Goal: Task Accomplishment & Management: Use online tool/utility

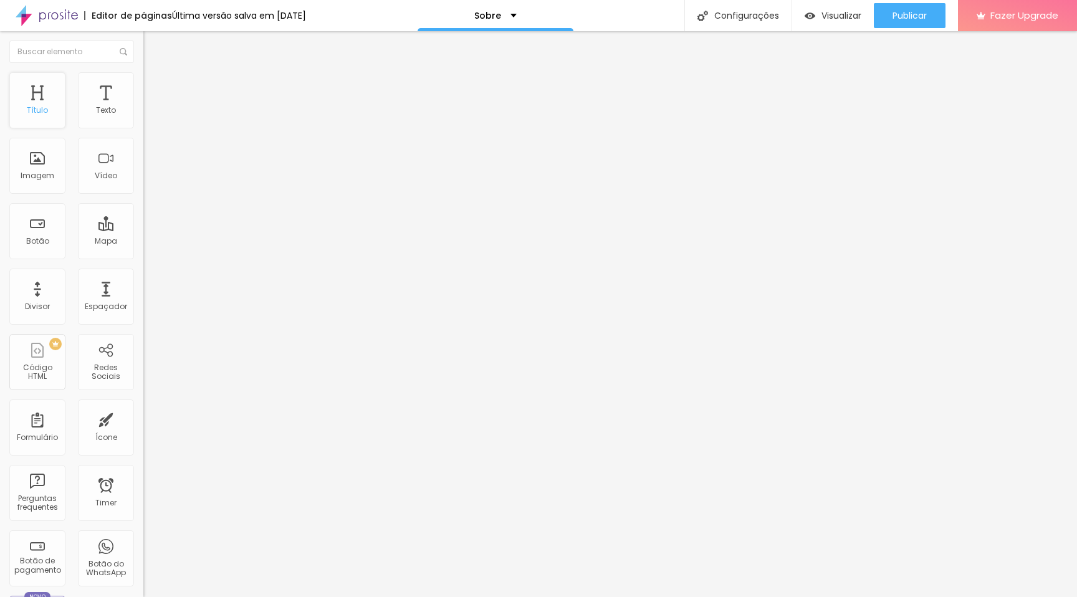
click at [48, 110] on div "Título" at bounding box center [37, 100] width 56 height 56
click at [143, 84] on li "Avançado" at bounding box center [214, 78] width 143 height 12
click at [155, 74] on span "Estilo" at bounding box center [164, 68] width 19 height 11
type input "35"
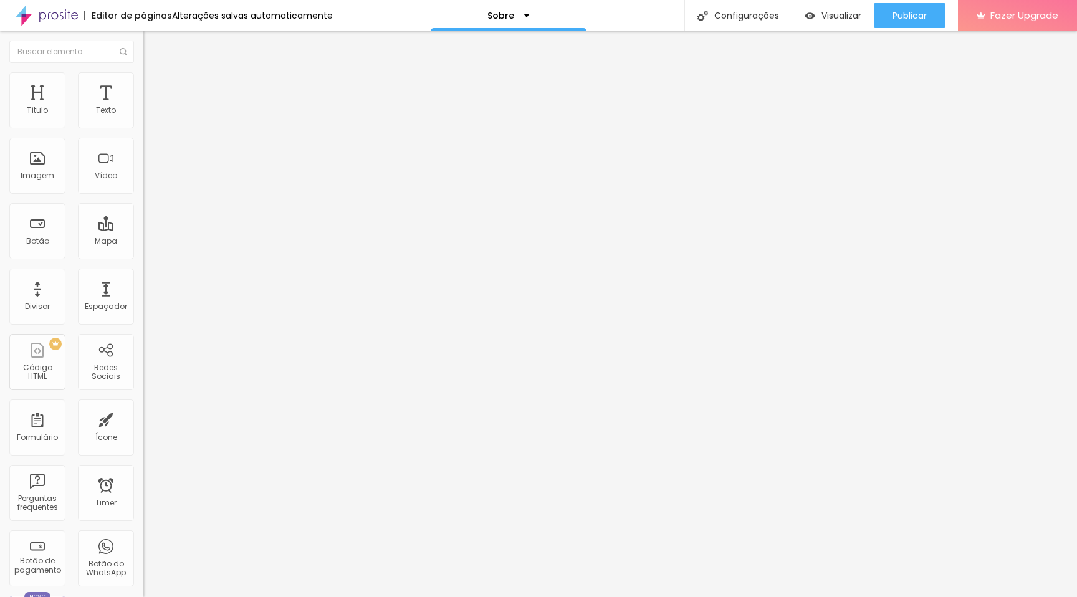
type input "36"
type input "35"
type input "34"
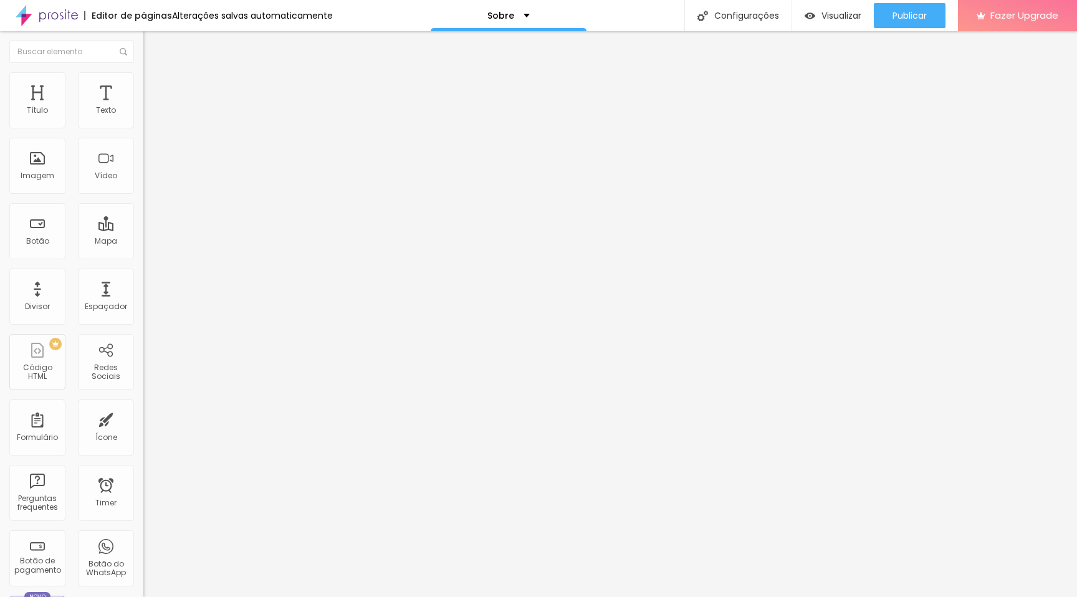
type input "34"
type input "33"
type input "32"
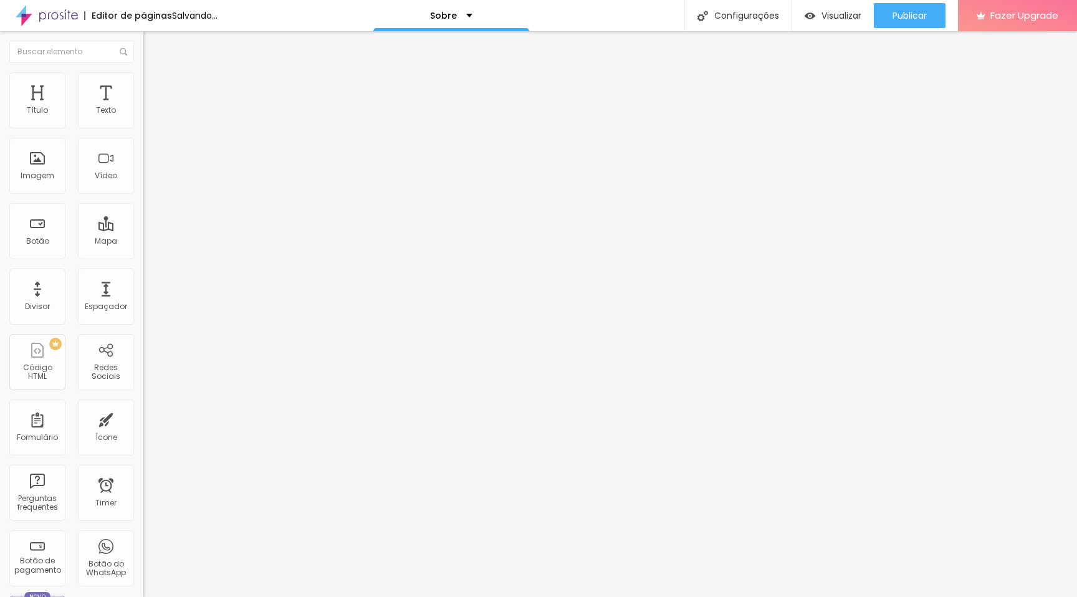
type input "31"
type input "30"
type input "31"
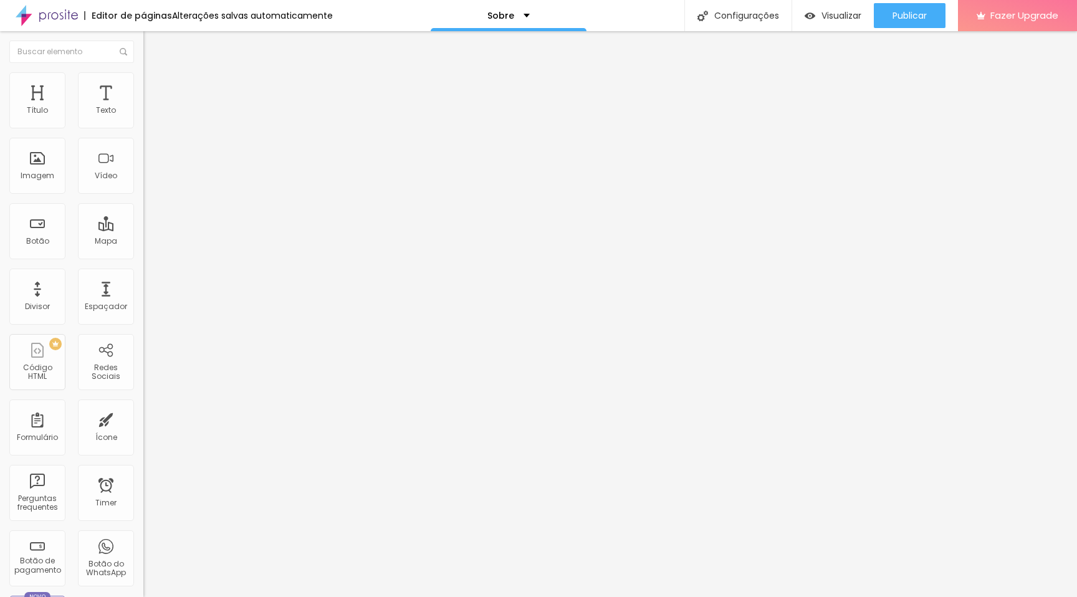
type input "31"
click at [143, 294] on input "range" at bounding box center [183, 299] width 80 height 10
type input "0.4"
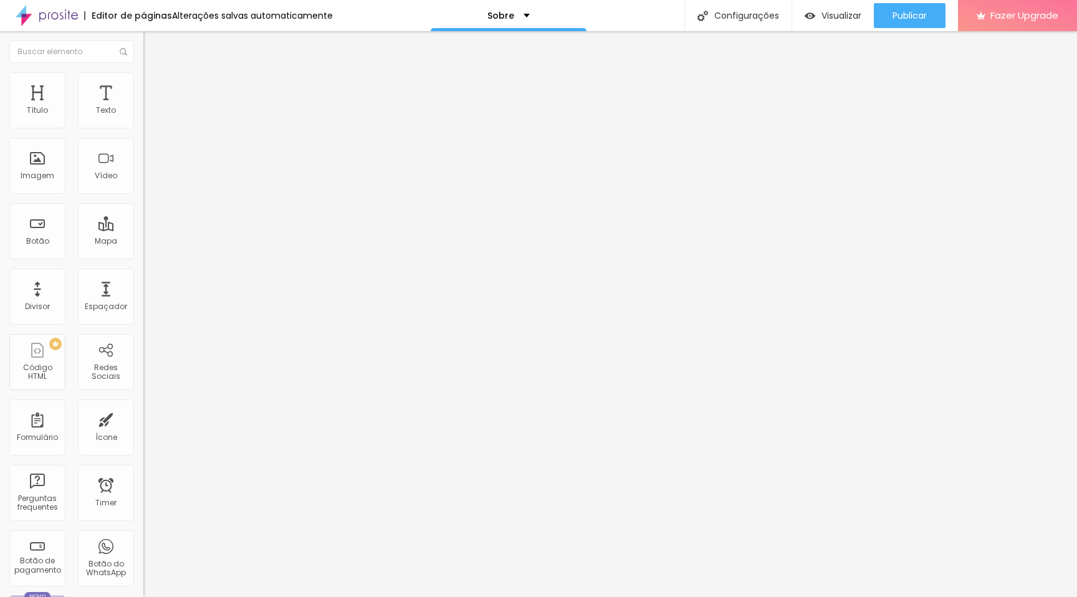
type input "0.5"
type input "0.7"
type input "0.9"
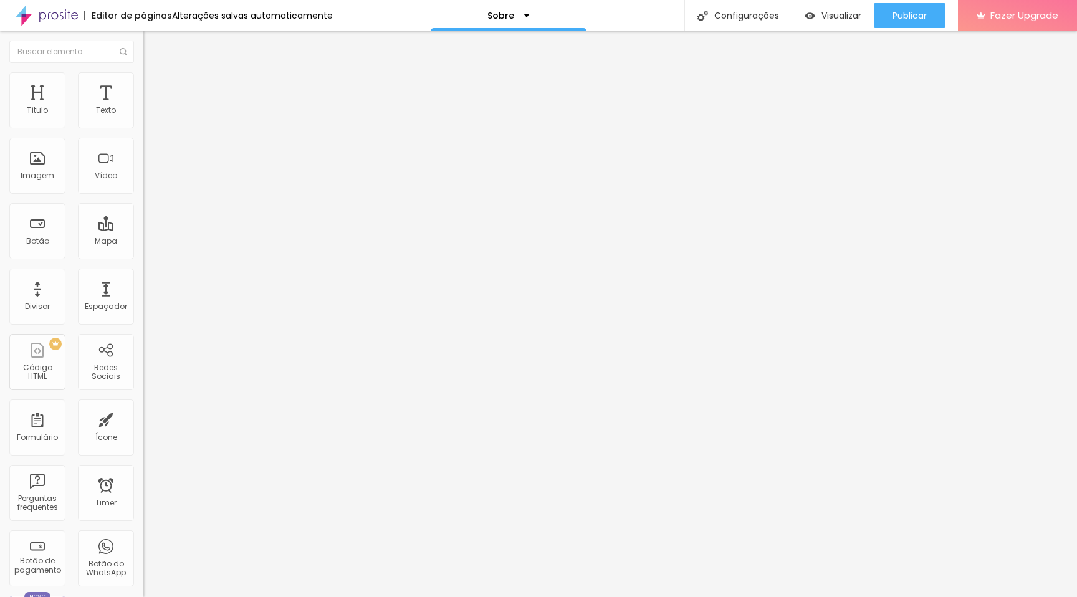
type input "0.9"
type input "1.2"
type input "1.4"
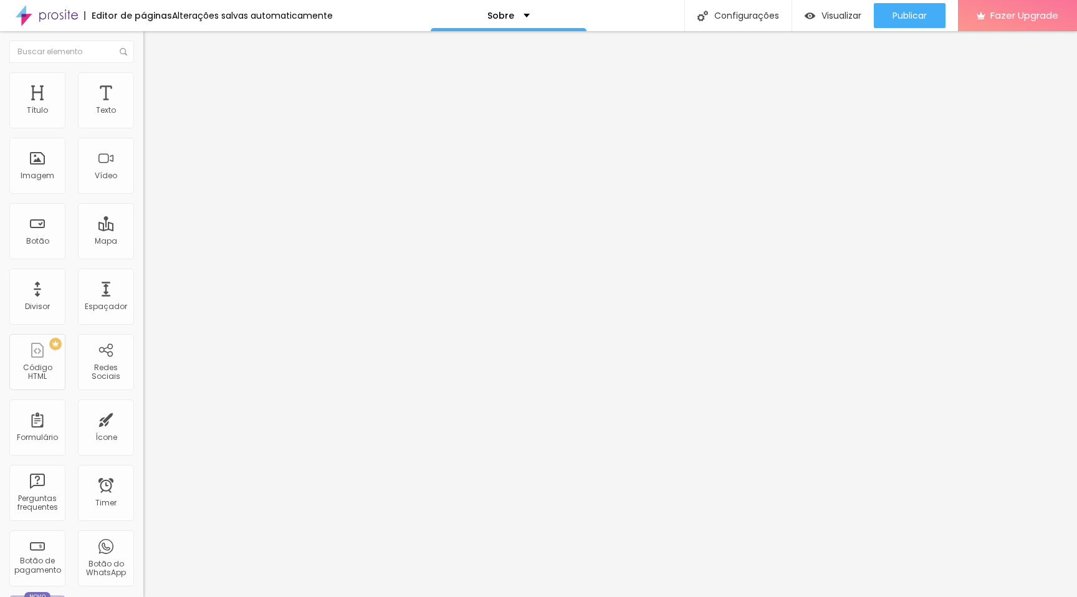
type input "1.6"
type input "1.7"
type input "1.8"
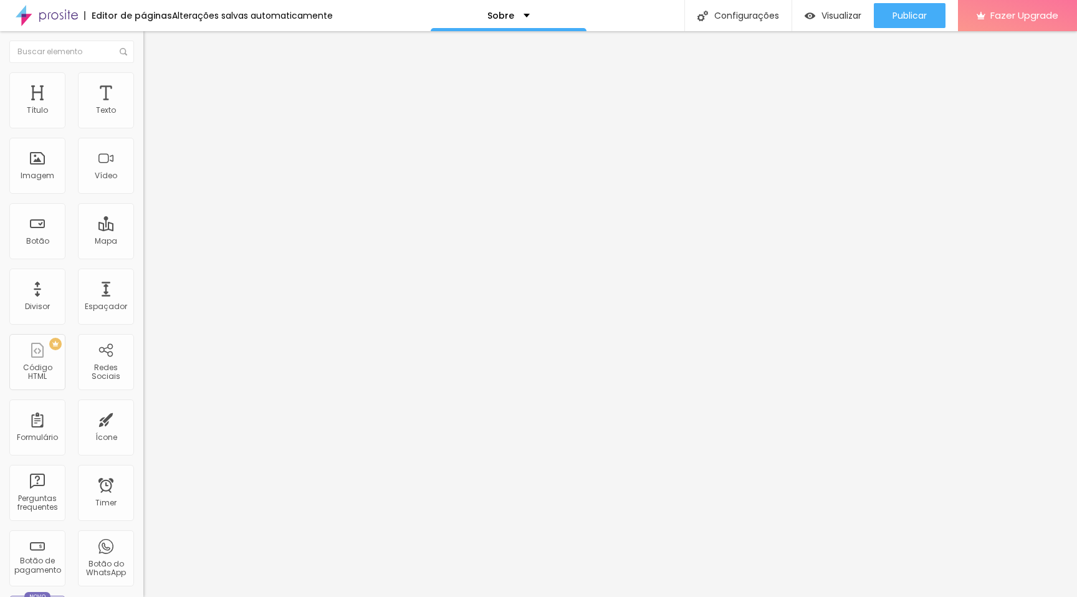
type input "1.8"
type input "1.9"
type input "2"
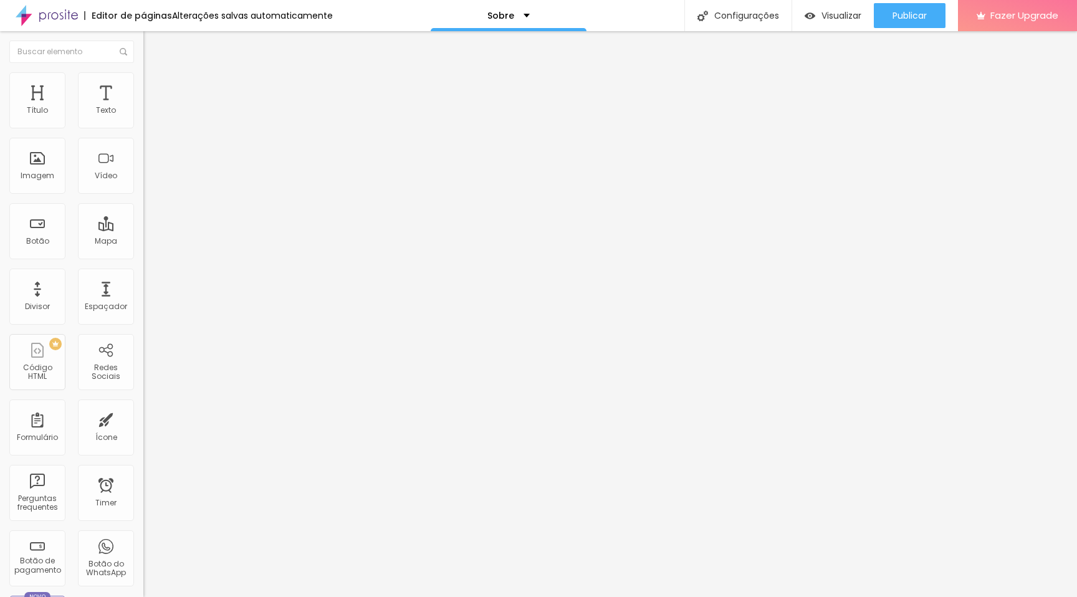
type input "2.1"
type input "2.2"
type input "2.3"
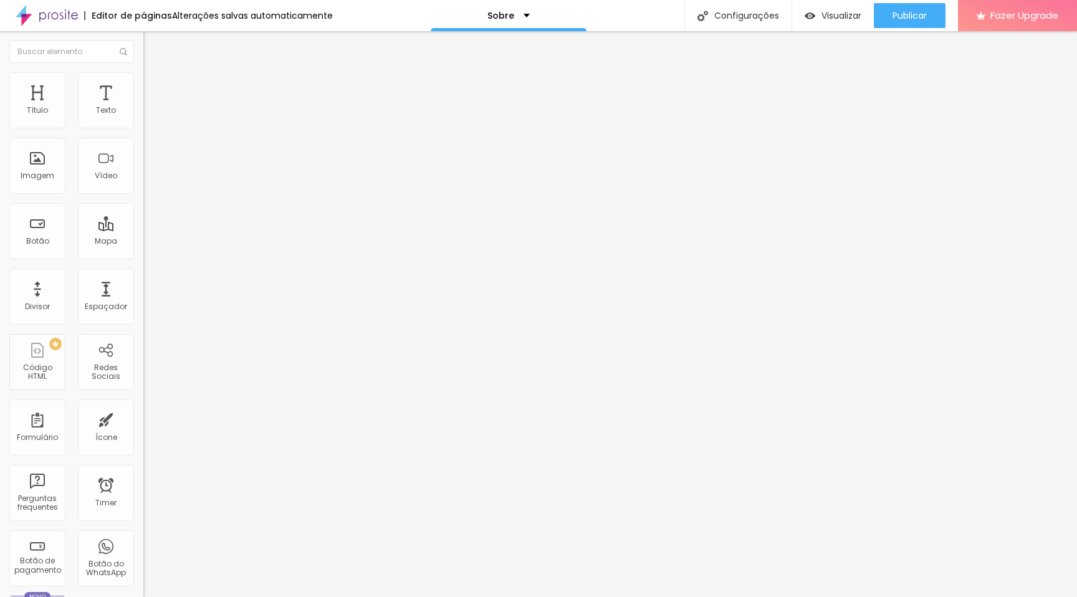
type input "2.3"
type input "2.4"
type input "2.5"
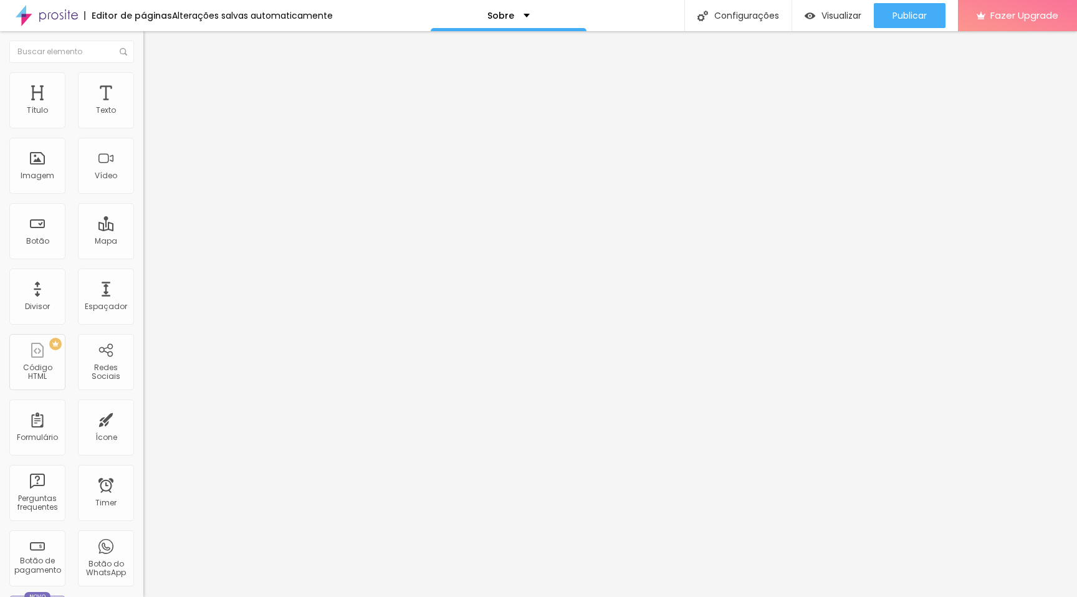
type input "2.6"
type input "2.7"
type input "2.8"
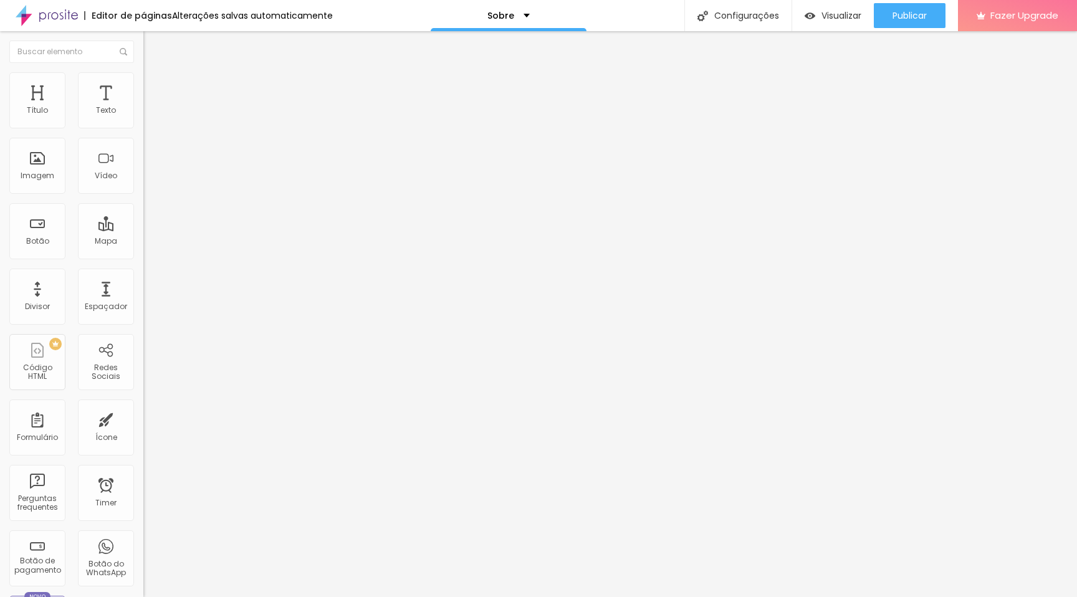
type input "2.8"
type input "3"
type input "3.3"
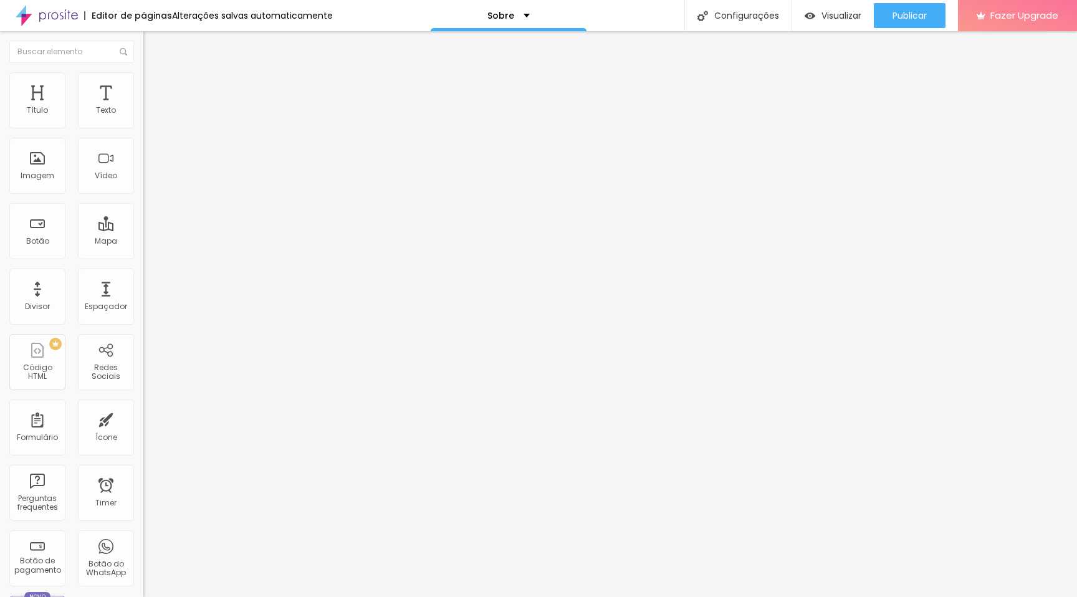
type input "3.5"
type input "3.8"
type input "3.9"
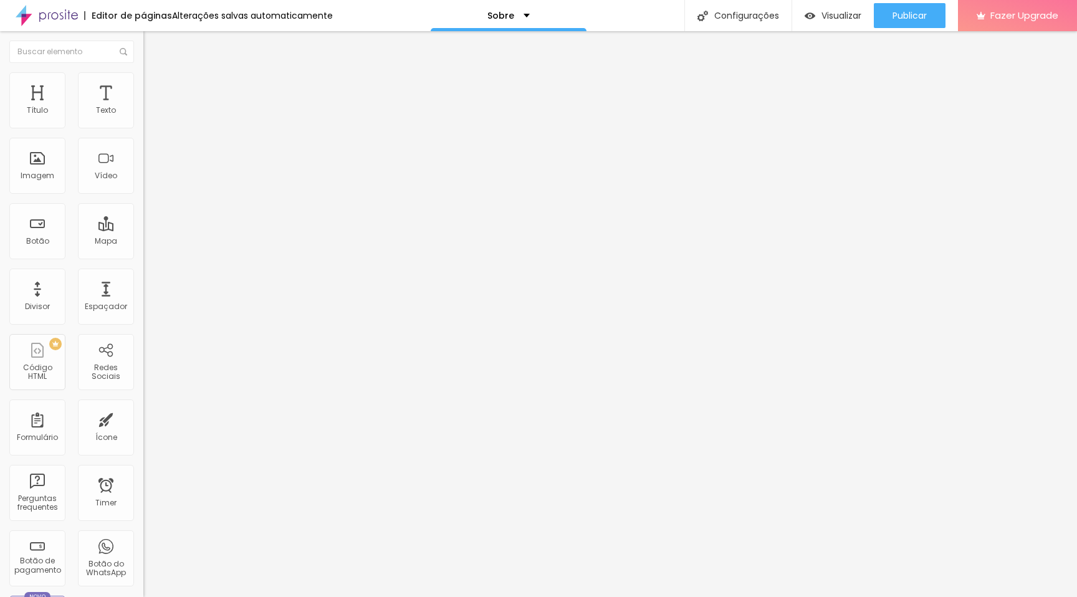
type input "3.9"
type input "4.1"
type input "4.2"
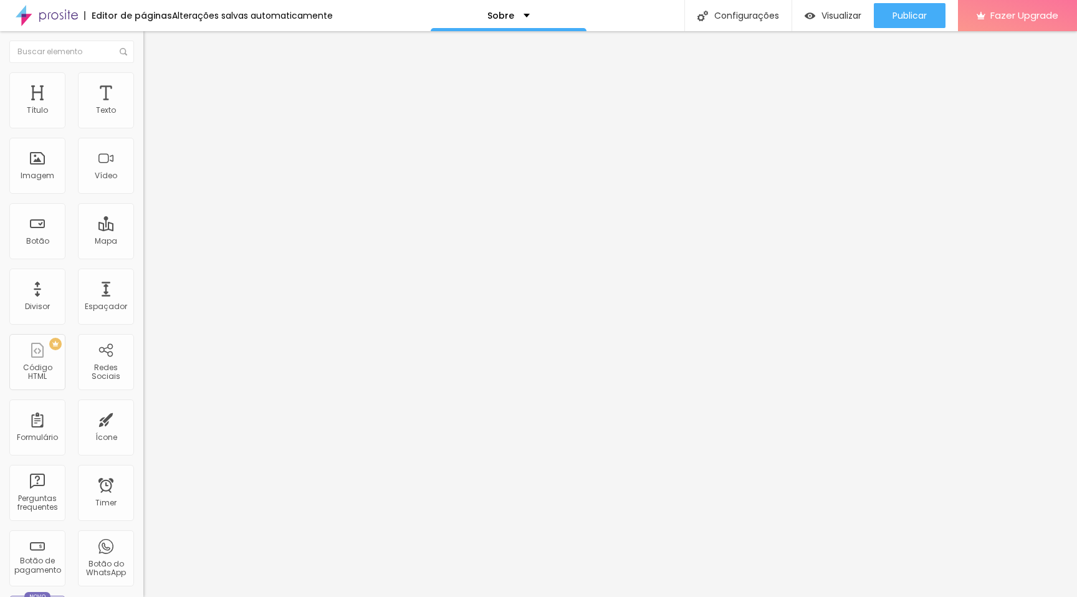
type input "4.3"
type input "4.4"
type input "4.5"
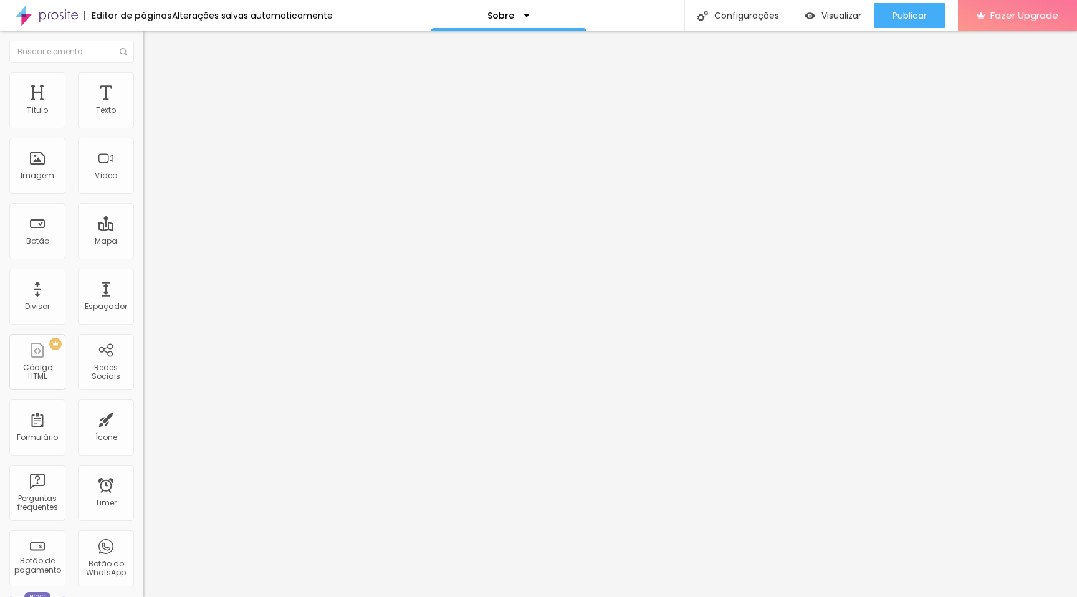
type input "4.5"
type input "4.6"
type input "4.7"
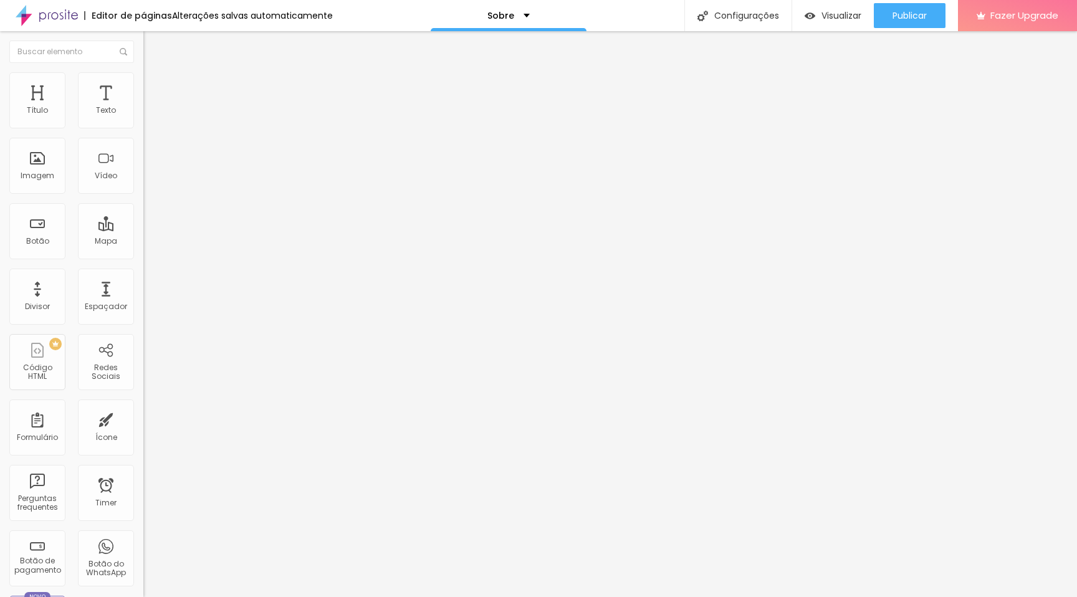
type input "4.8"
type input "4.9"
type input "5"
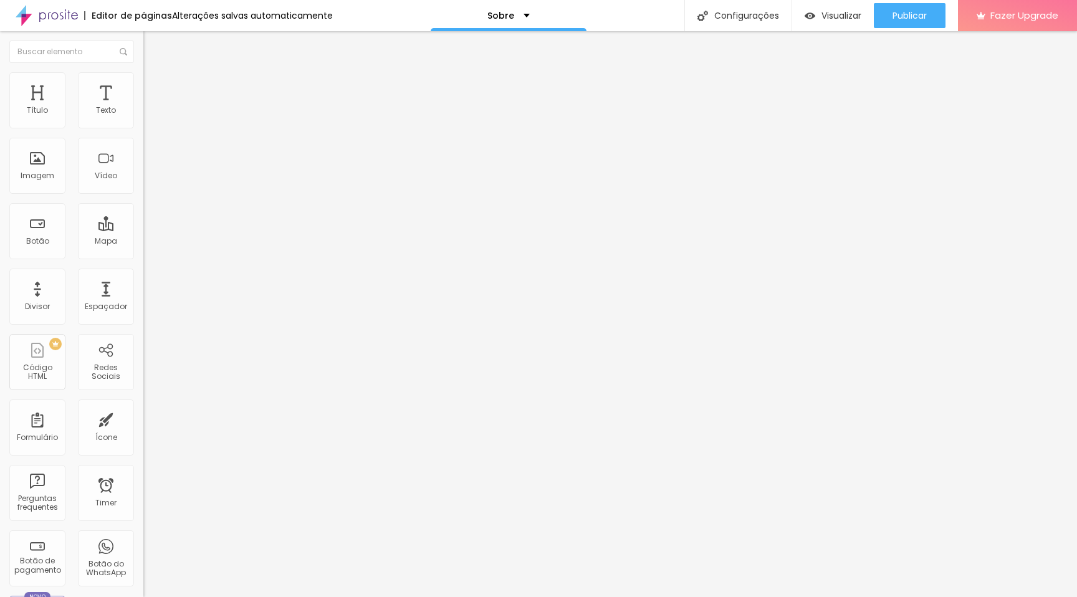
type input "5"
type input "5.1"
type input "5.2"
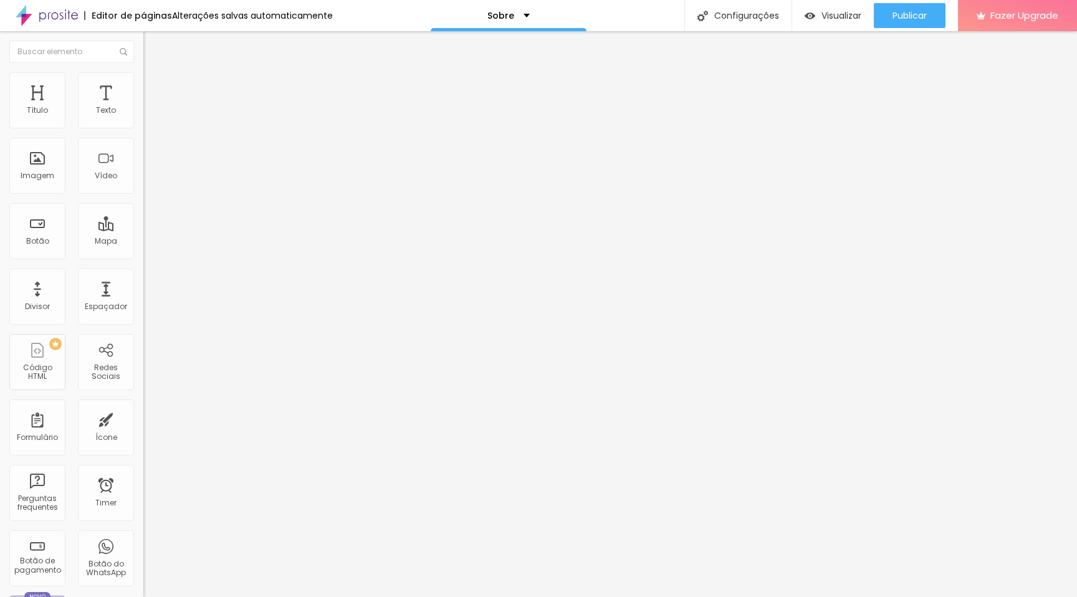
type input "5.3"
type input "5.4"
type input "5.5"
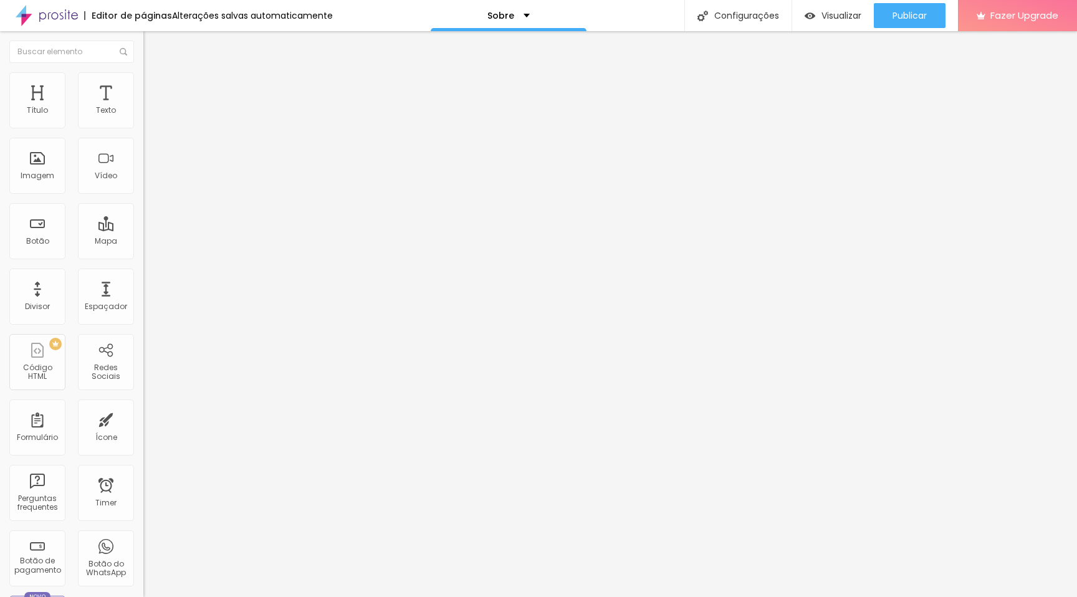
type input "5.5"
type input "5.6"
type input "5.7"
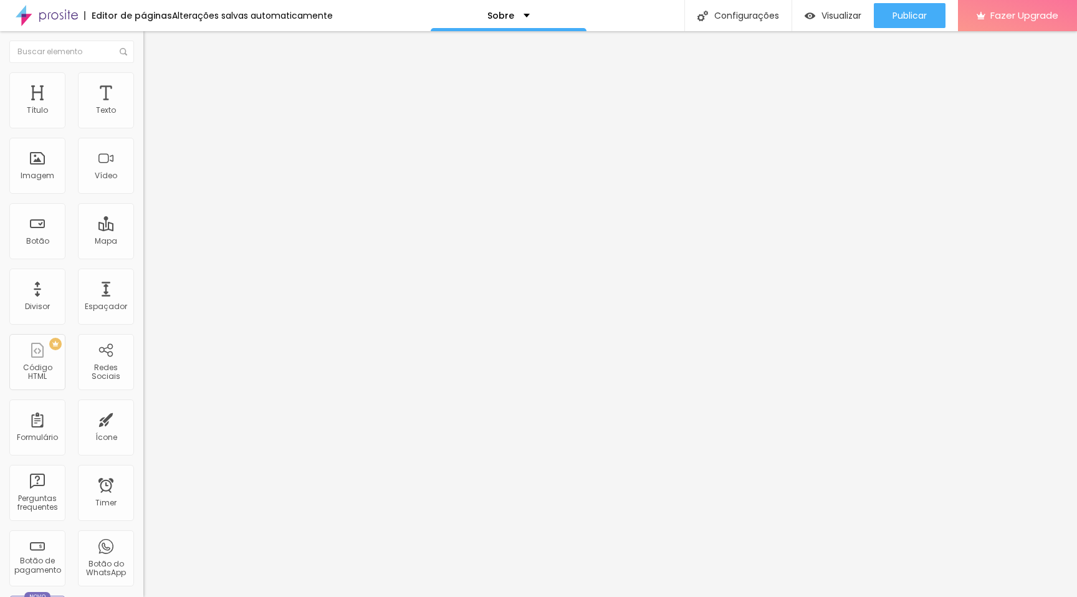
type input "5.8"
type input "5.9"
type input "6"
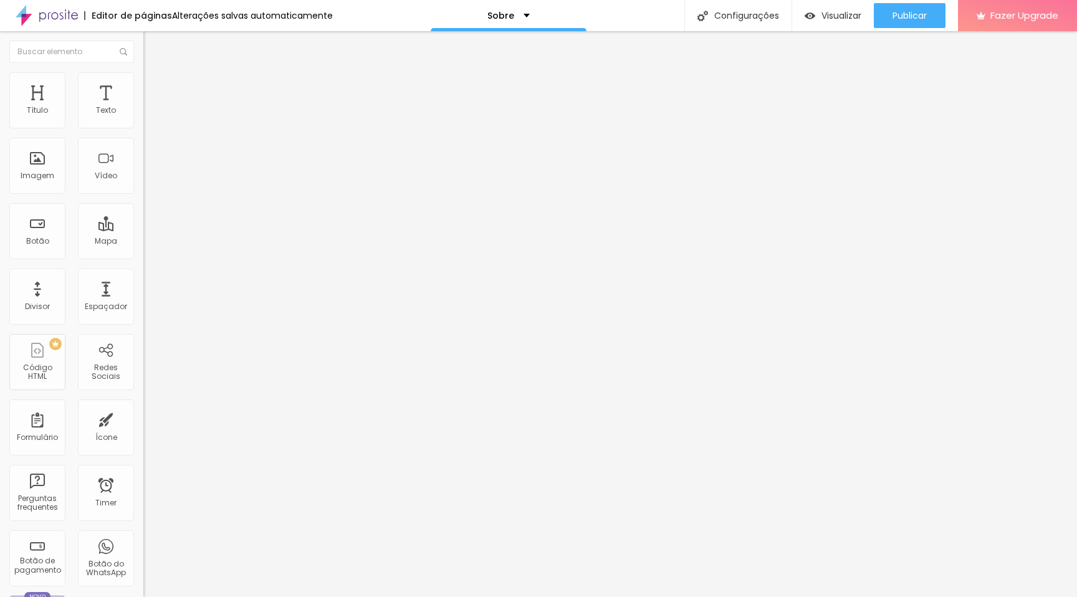
type input "6"
type input "5.9"
type input "5.8"
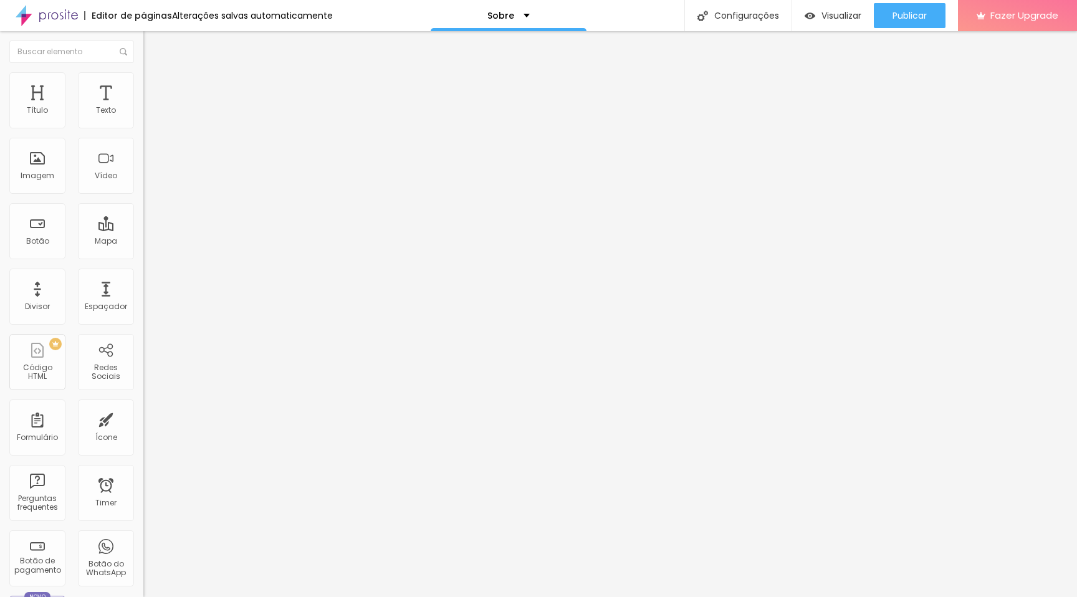
type input "5.7"
type input "5.6"
type input "5.5"
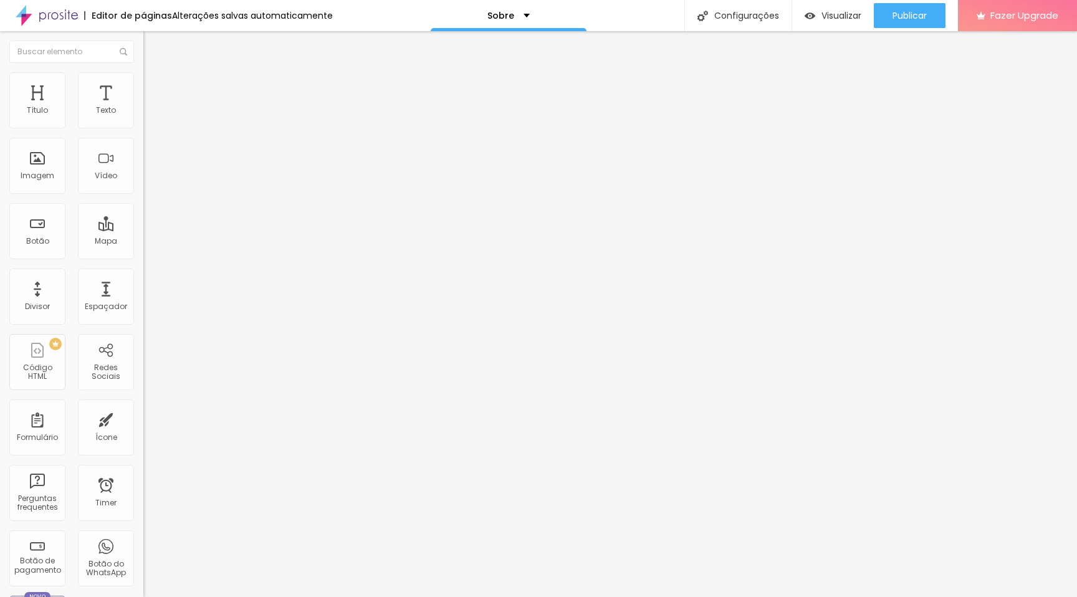
type input "5.5"
type input "5.6"
type input "5.7"
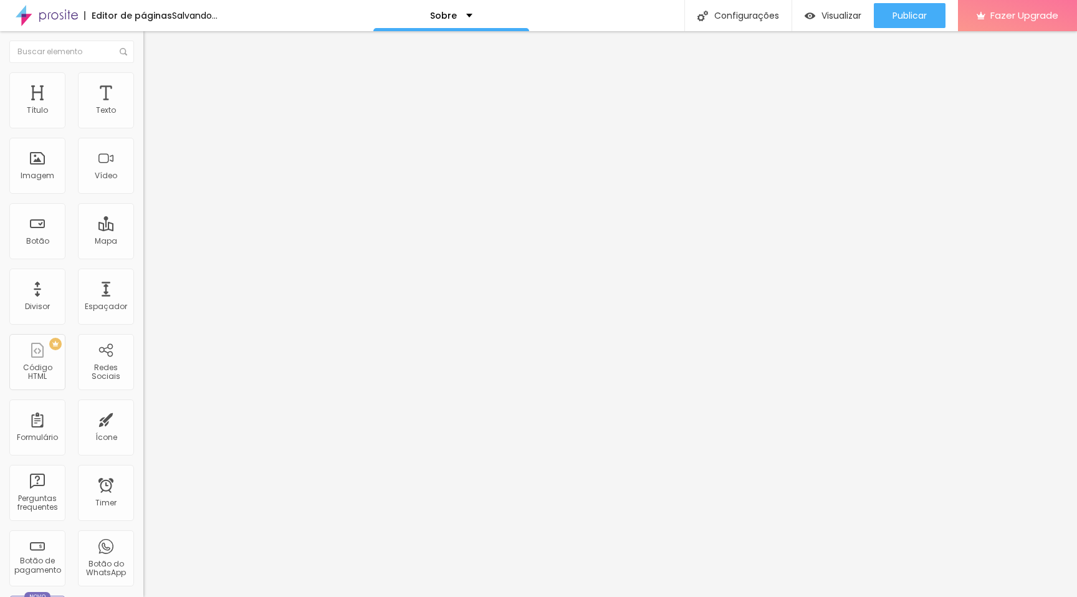
type input "5.8"
type input "5.9"
type input "6"
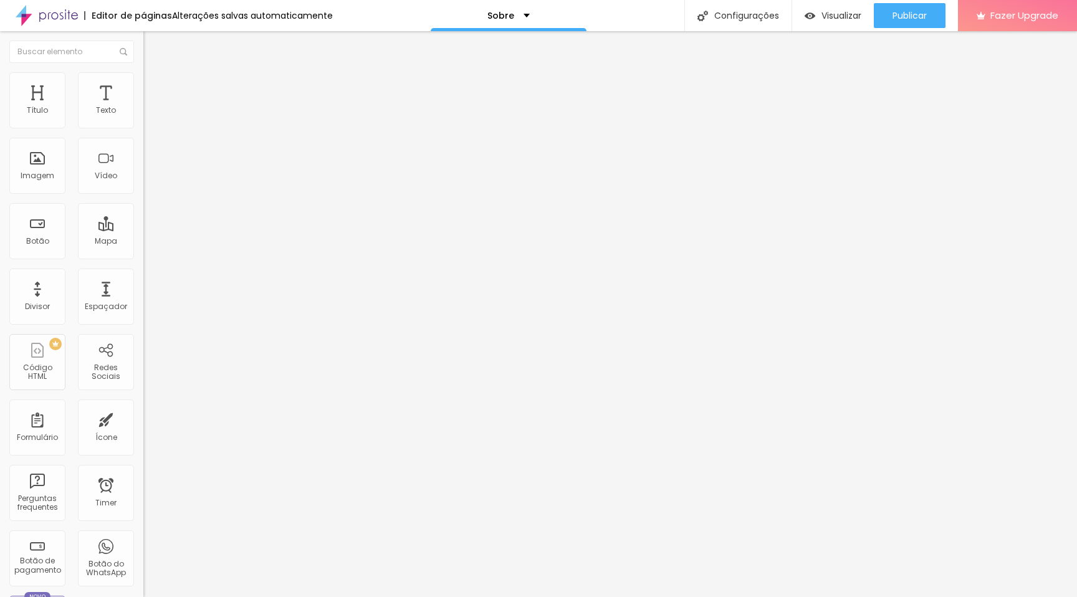
type input "6"
type input "6.1"
type input "6.2"
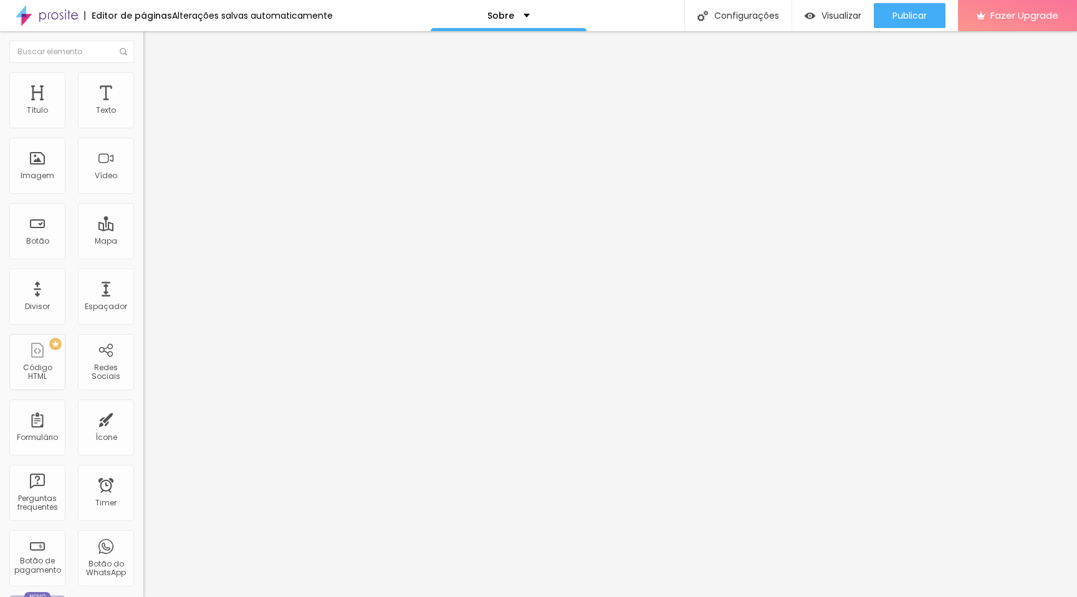
type input "6.3"
type input "6.2"
type input "6.1"
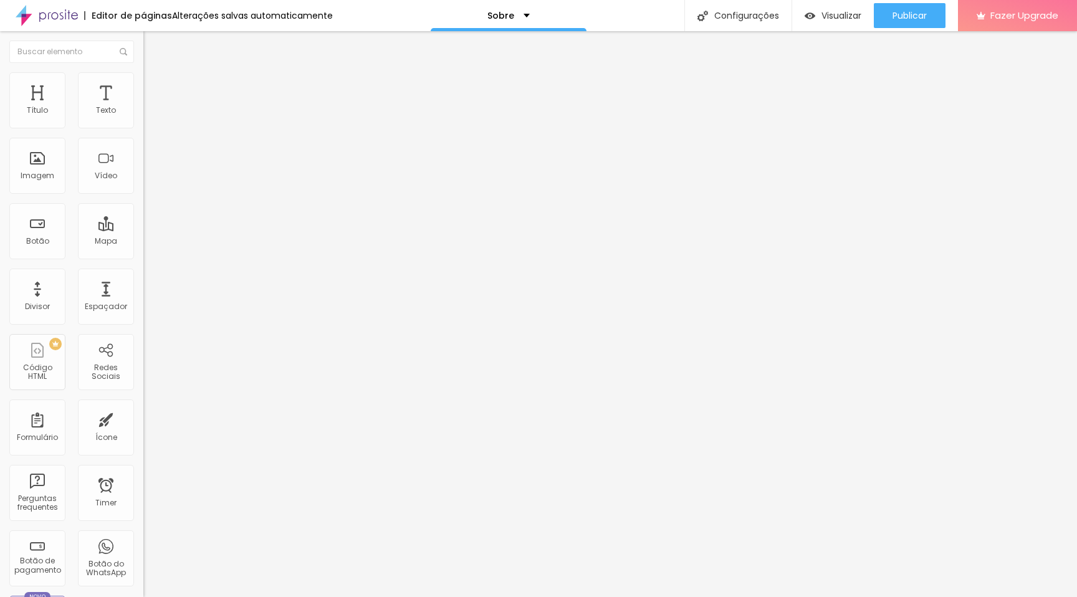
type input "6.1"
type input "6"
type input "5.9"
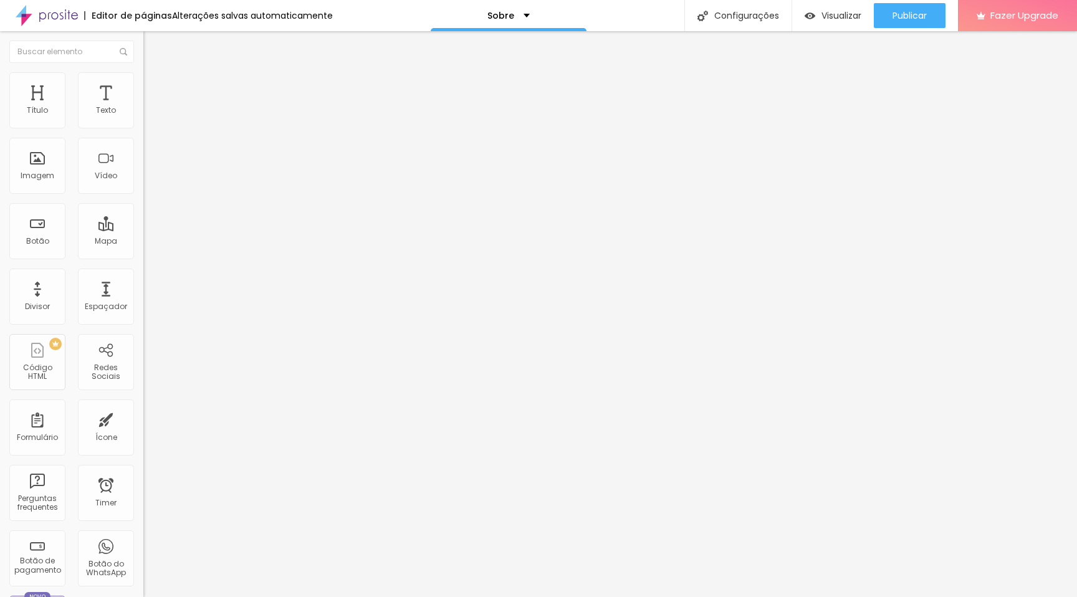
type input "6"
type input "6.1"
type input "6"
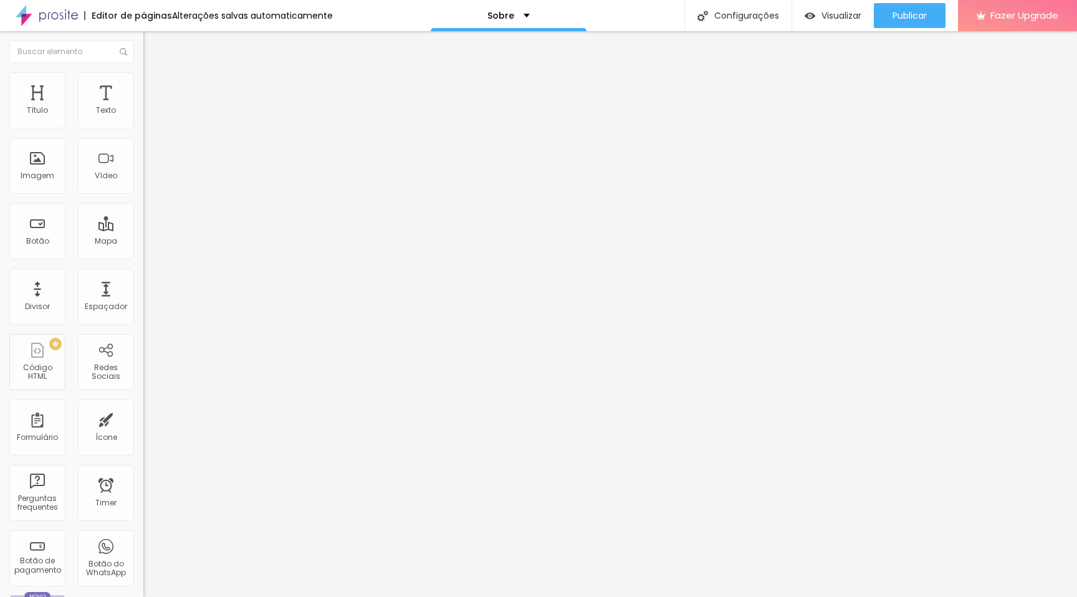
type input "6"
drag, startPoint x: 27, startPoint y: 285, endPoint x: 52, endPoint y: 286, distance: 24.9
type input "6"
click at [143, 471] on input "range" at bounding box center [183, 476] width 80 height 10
click at [143, 52] on button "Editar Título" at bounding box center [214, 45] width 143 height 29
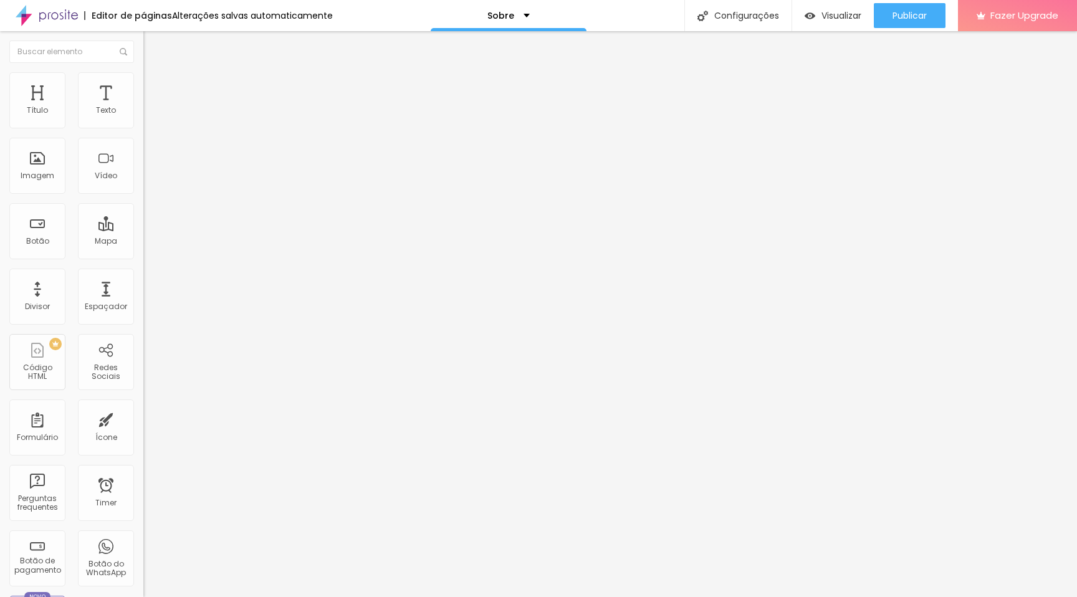
click at [153, 49] on img "button" at bounding box center [158, 46] width 10 height 10
click at [41, 103] on div "Título" at bounding box center [37, 100] width 56 height 56
click at [42, 101] on div "Título" at bounding box center [37, 100] width 56 height 56
click at [153, 46] on div "Editar Título" at bounding box center [188, 46] width 71 height 10
click at [153, 46] on img "button" at bounding box center [158, 46] width 10 height 10
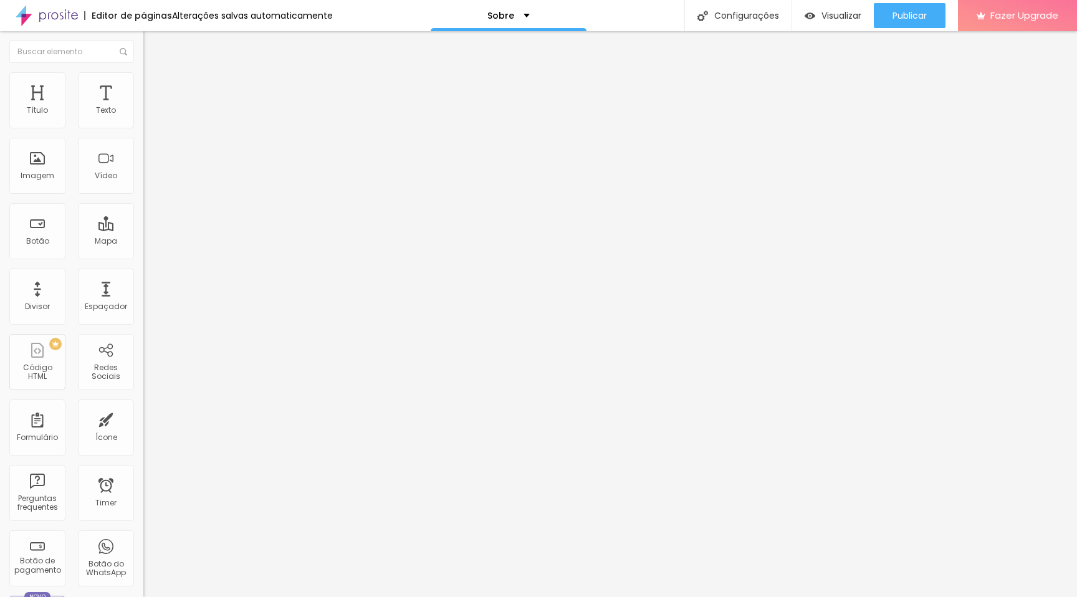
click at [153, 44] on img "button" at bounding box center [158, 46] width 10 height 10
click at [43, 63] on div at bounding box center [71, 51] width 143 height 41
click at [43, 52] on input "text" at bounding box center [71, 52] width 125 height 22
click at [138, 13] on div "Editor de páginas" at bounding box center [128, 15] width 88 height 9
click at [501, 14] on p "Sobre" at bounding box center [501, 15] width 27 height 9
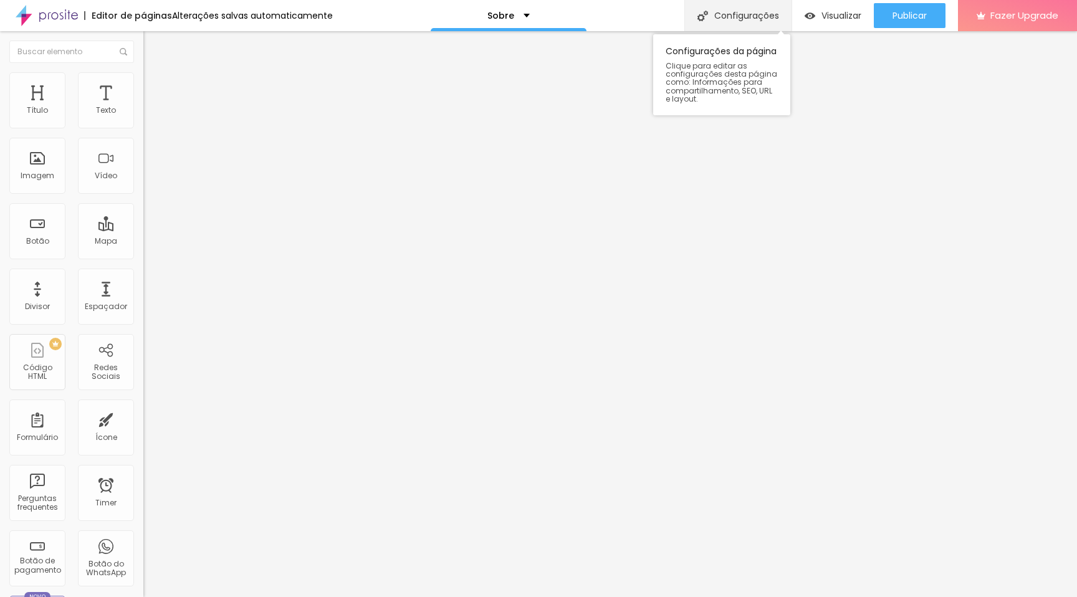
click at [747, 21] on div "Configurações" at bounding box center [738, 15] width 107 height 31
type input "Sobre Nós"
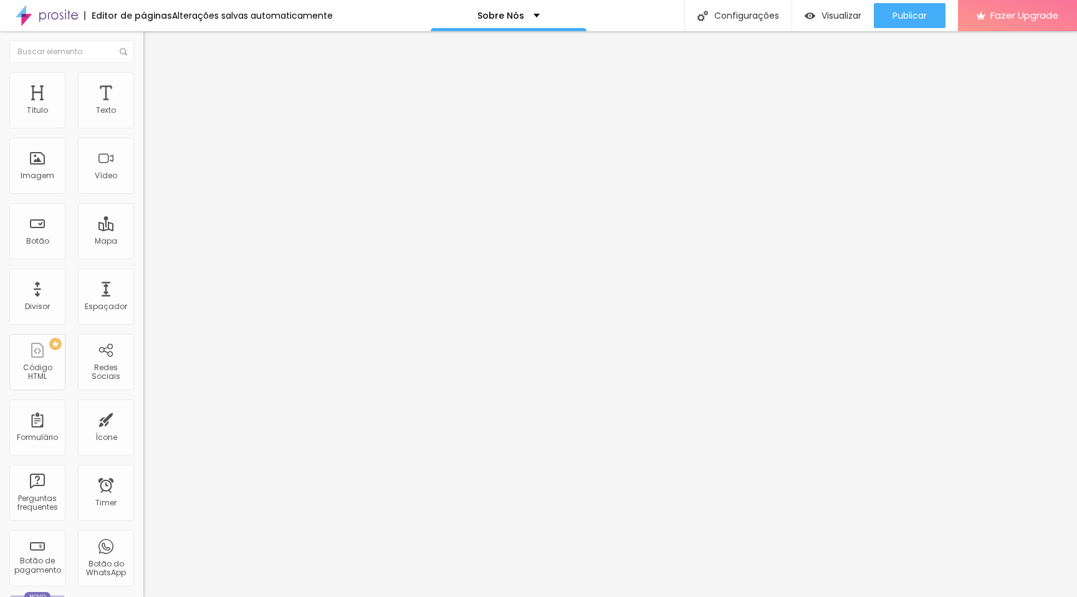
click at [143, 83] on li "Estilo" at bounding box center [214, 78] width 143 height 12
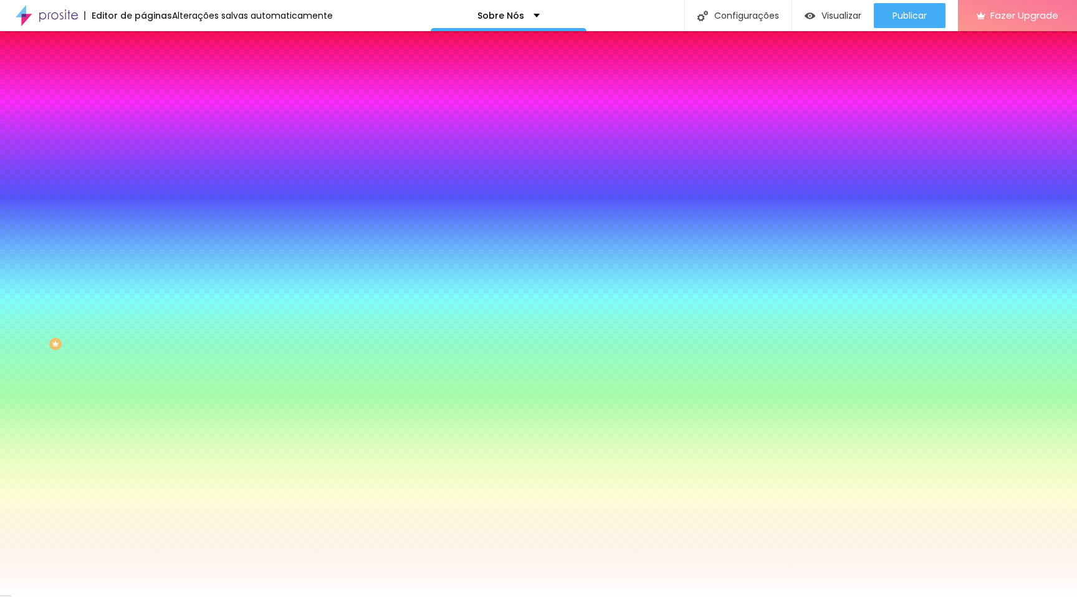
click at [143, 85] on img at bounding box center [148, 90] width 11 height 11
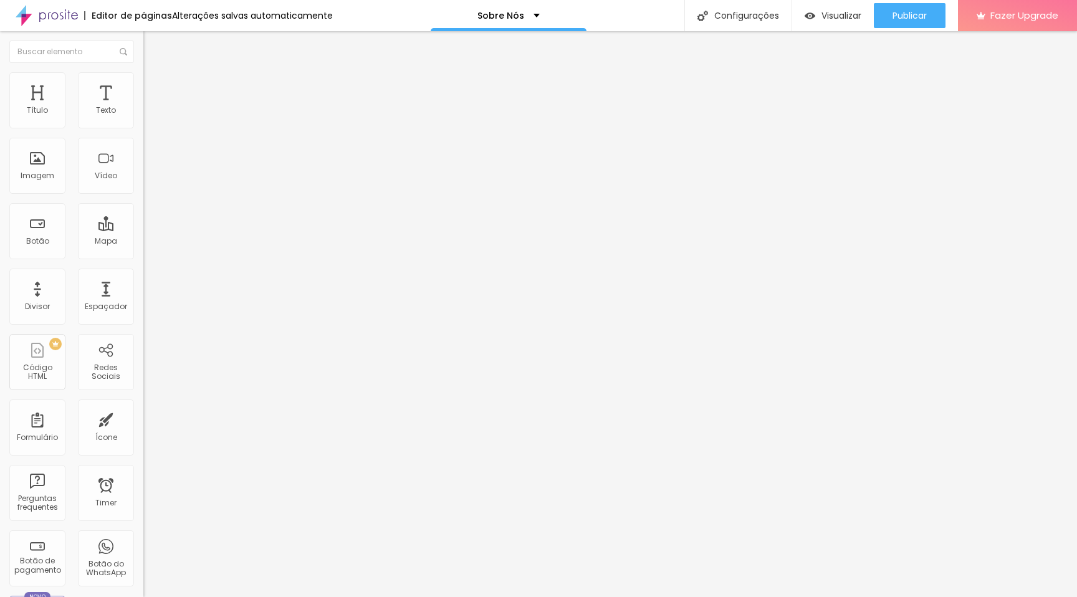
click at [143, 72] on li "Conteúdo" at bounding box center [214, 66] width 143 height 12
click at [102, 106] on div "Texto" at bounding box center [106, 110] width 20 height 9
click at [113, 107] on div "Texto" at bounding box center [106, 110] width 20 height 9
click at [143, 82] on li "Avançado" at bounding box center [214, 78] width 143 height 12
click at [155, 74] on span "Estilo" at bounding box center [164, 68] width 19 height 11
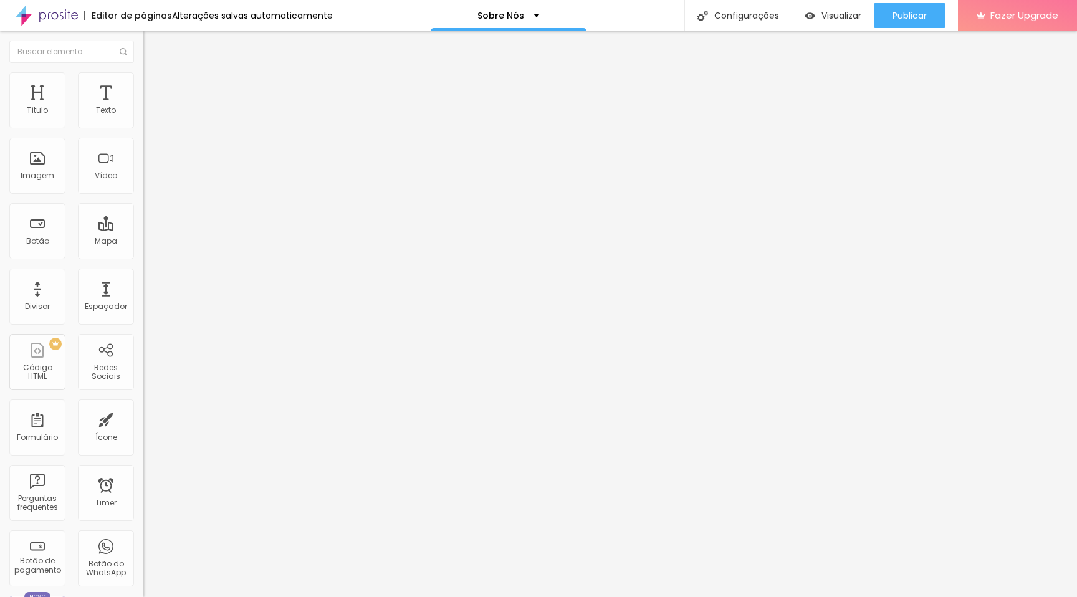
click at [143, 113] on span "Encaixotado" at bounding box center [167, 108] width 49 height 11
click at [143, 94] on ul "Conteúdo Estilo Avançado" at bounding box center [214, 78] width 143 height 37
click at [155, 86] on span "Estilo" at bounding box center [164, 80] width 19 height 11
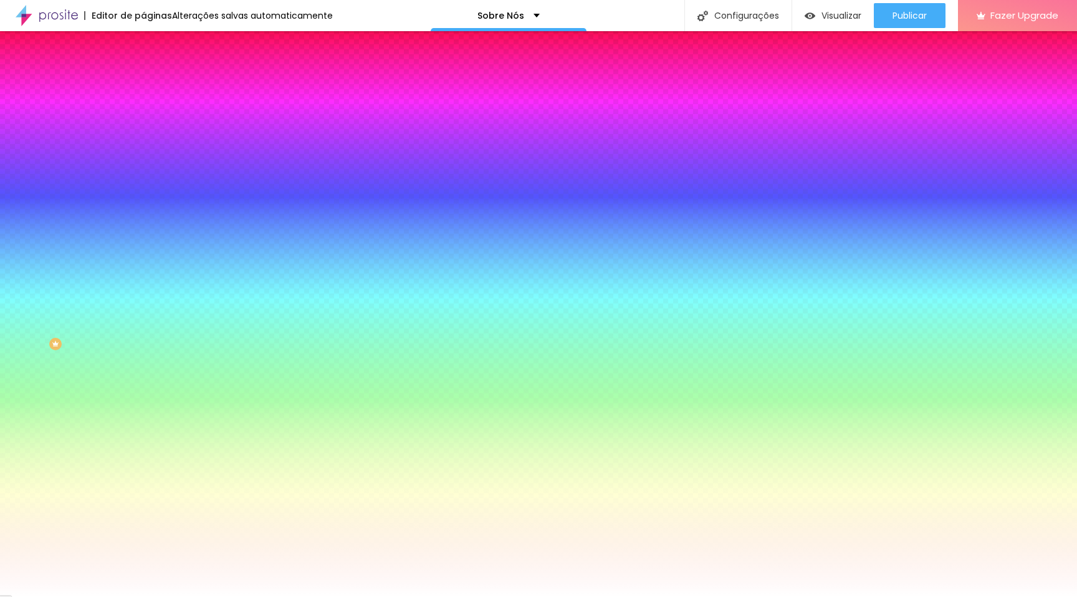
click at [143, 170] on div at bounding box center [214, 170] width 143 height 0
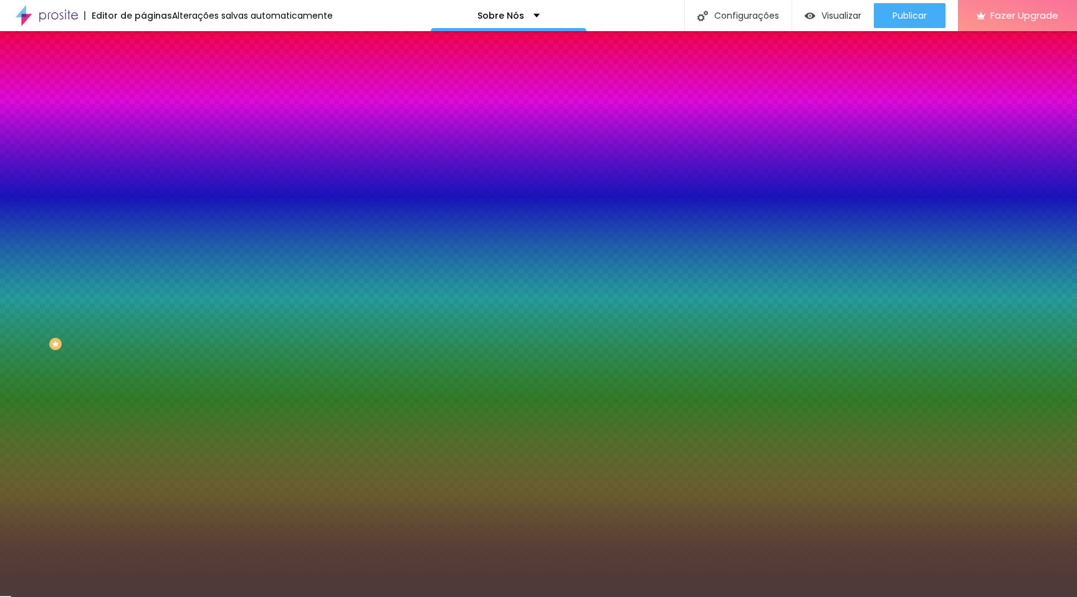
type input "#000000"
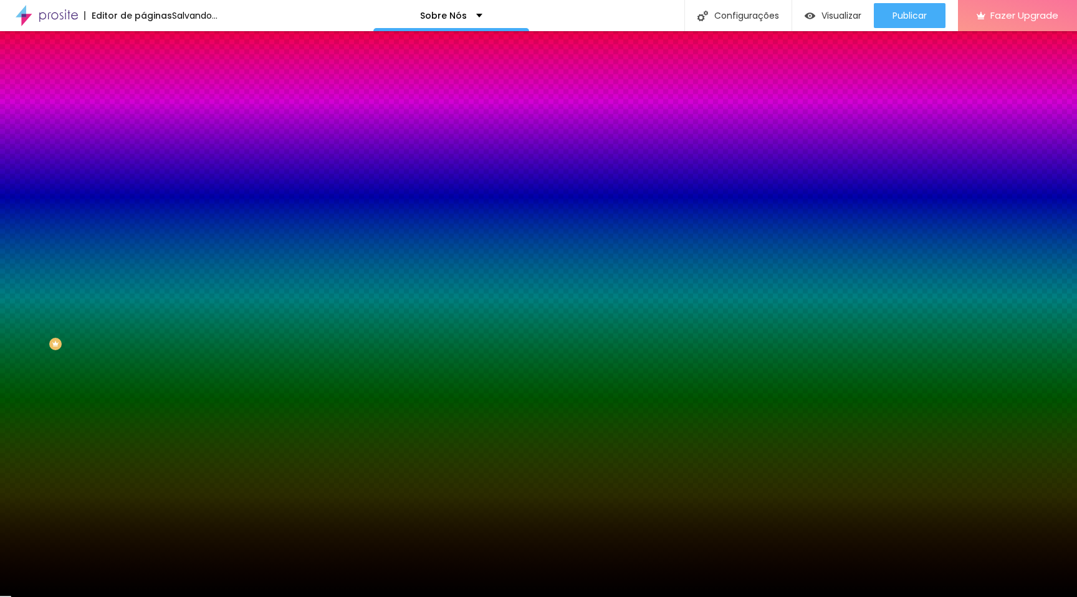
drag, startPoint x: 49, startPoint y: 291, endPoint x: 0, endPoint y: 351, distance: 77.1
click at [143, 352] on div "Editar Seção Conteúdo Estilo Avançado Imagem de fundo Adicionar imagem Efeito d…" at bounding box center [214, 314] width 143 height 566
click at [150, 219] on icon "button" at bounding box center [152, 216] width 5 height 5
click at [125, 597] on div at bounding box center [538, 597] width 1077 height 0
click at [198, 197] on span "DESATIVADO" at bounding box center [221, 193] width 46 height 7
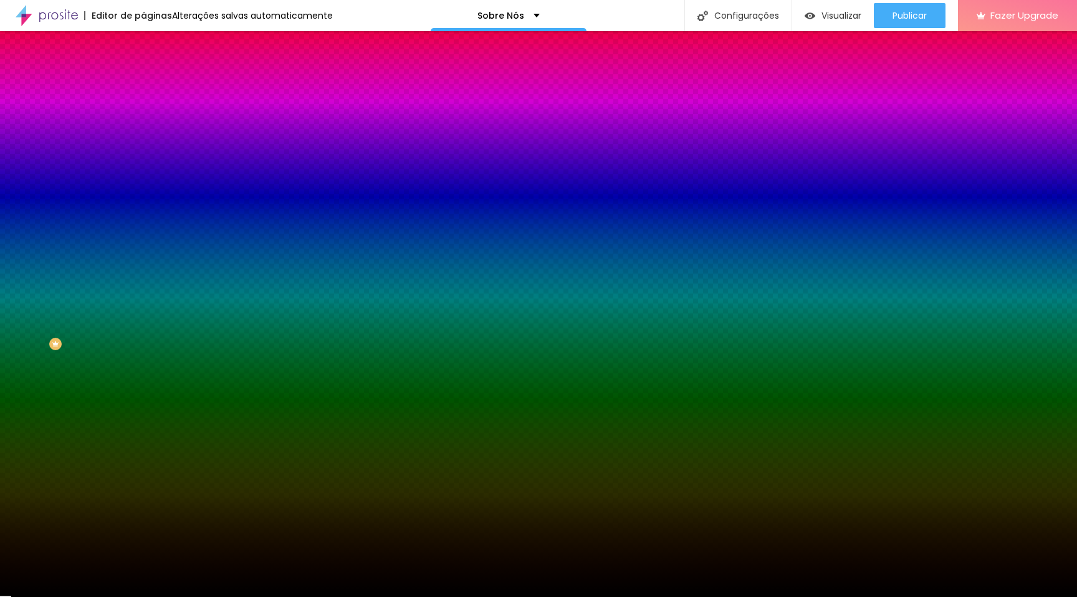
click at [198, 197] on span "DESATIVADO" at bounding box center [221, 193] width 46 height 7
click at [150, 219] on icon "button" at bounding box center [152, 216] width 5 height 5
click at [272, 597] on div at bounding box center [538, 605] width 1077 height 0
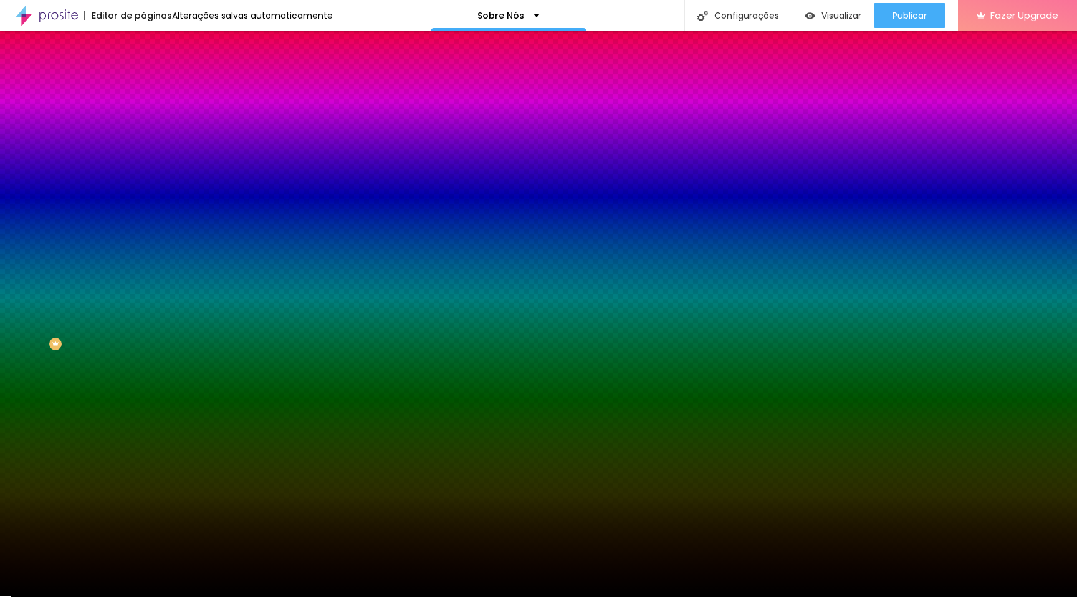
radio input "false"
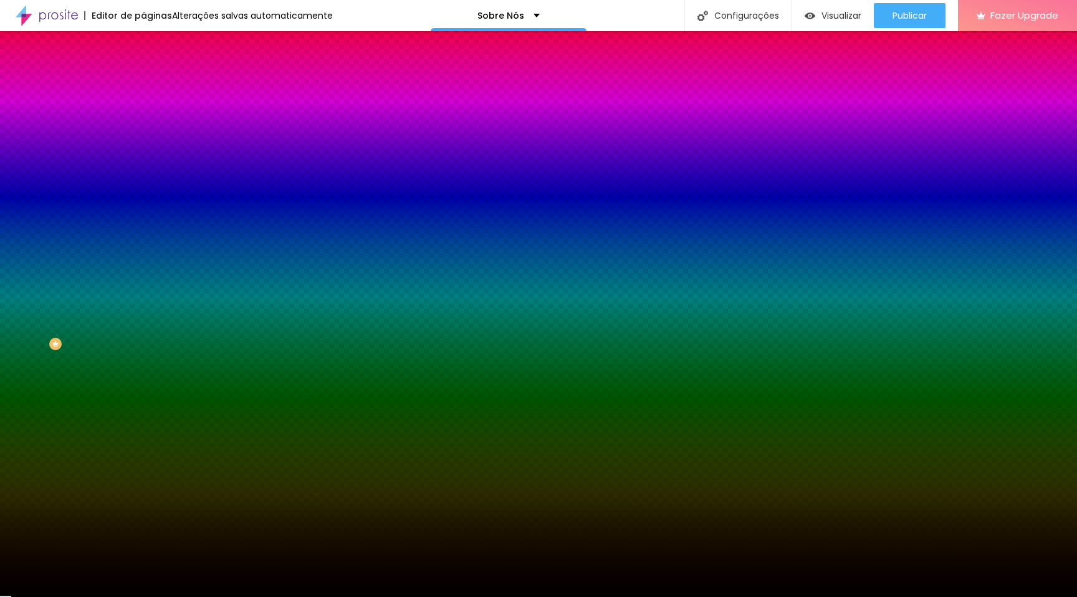
radio input "true"
radio input "false"
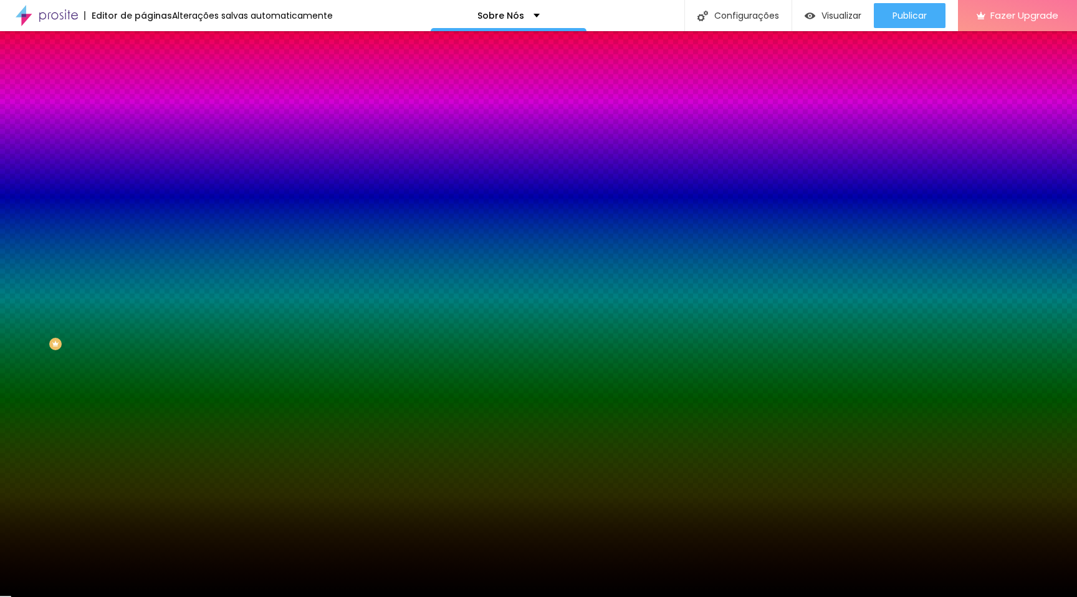
radio input "false"
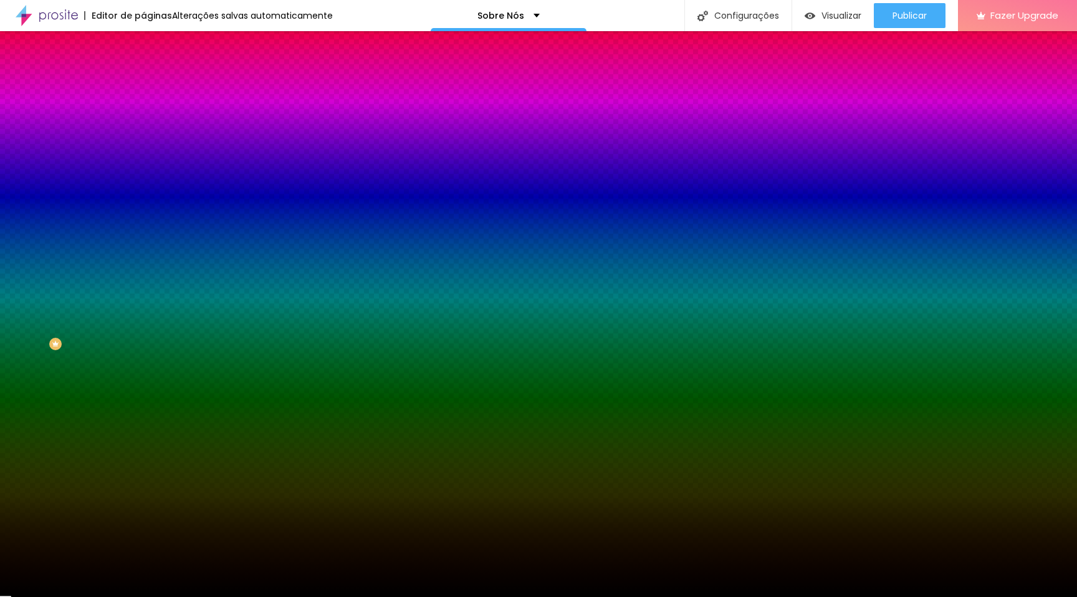
radio input "true"
radio input "false"
click at [263, 597] on div at bounding box center [538, 605] width 1077 height 0
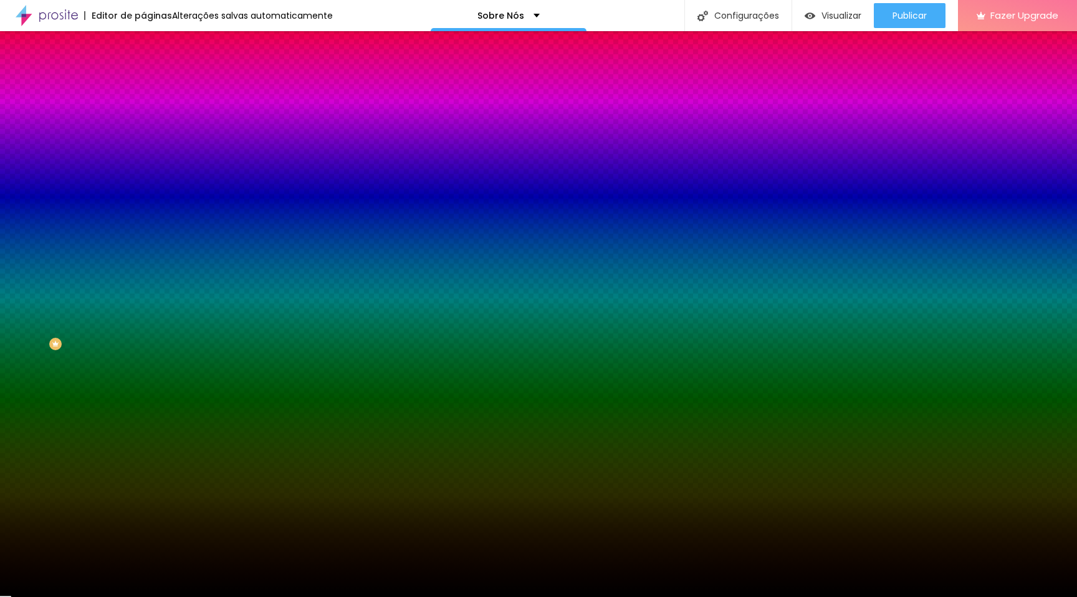
click at [75, 597] on div at bounding box center [538, 597] width 1077 height 0
click at [148, 255] on icon "button" at bounding box center [151, 251] width 7 height 7
radio input "false"
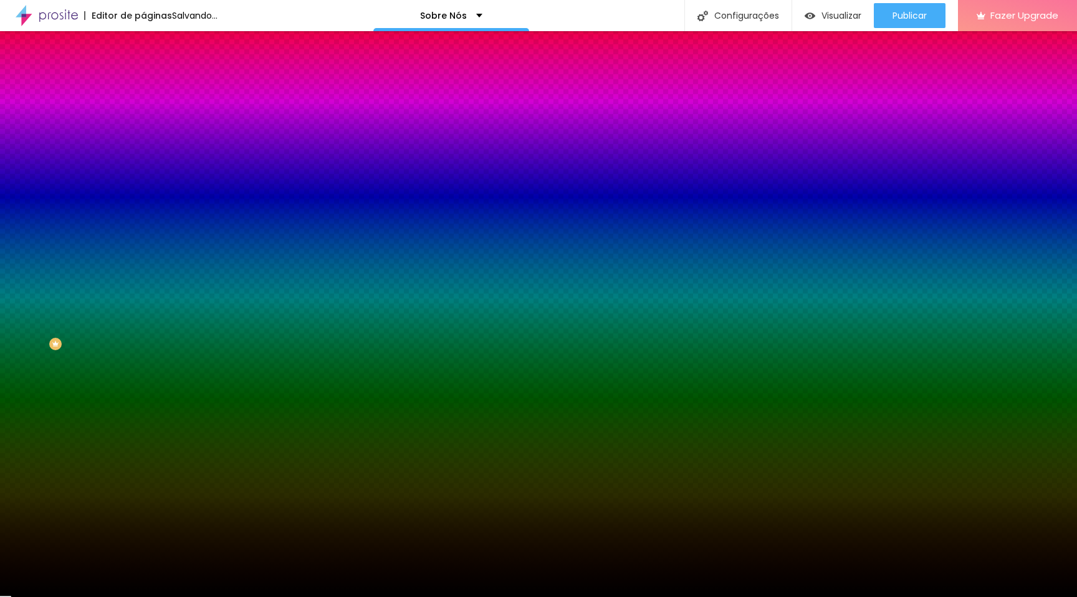
radio input "false"
radio input "true"
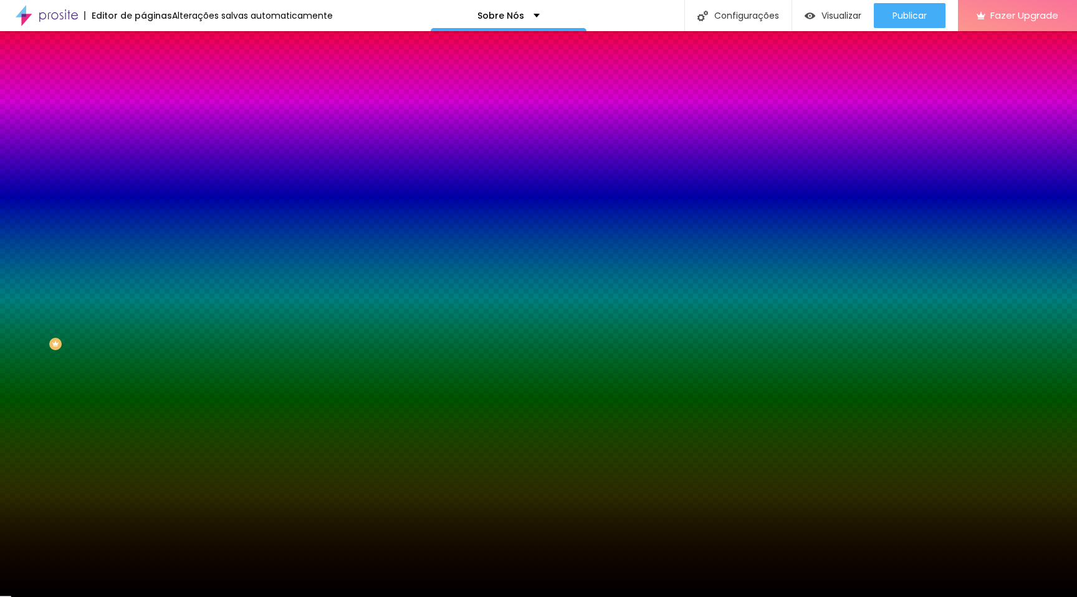
radio input "true"
radio input "false"
click at [269, 597] on div at bounding box center [538, 605] width 1077 height 0
click at [0, 597] on div at bounding box center [538, 597] width 1077 height 0
click at [143, 130] on span "Nenhum" at bounding box center [159, 124] width 32 height 11
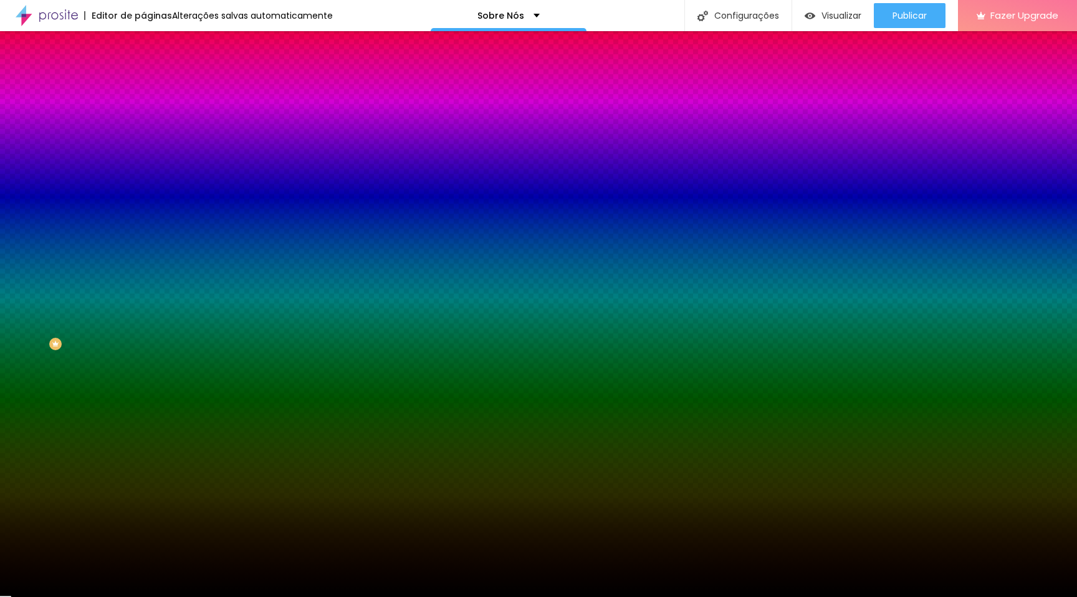
click at [143, 148] on div "Nenhum Parallax" at bounding box center [214, 137] width 143 height 19
click at [155, 88] on span "Avançado" at bounding box center [175, 93] width 41 height 11
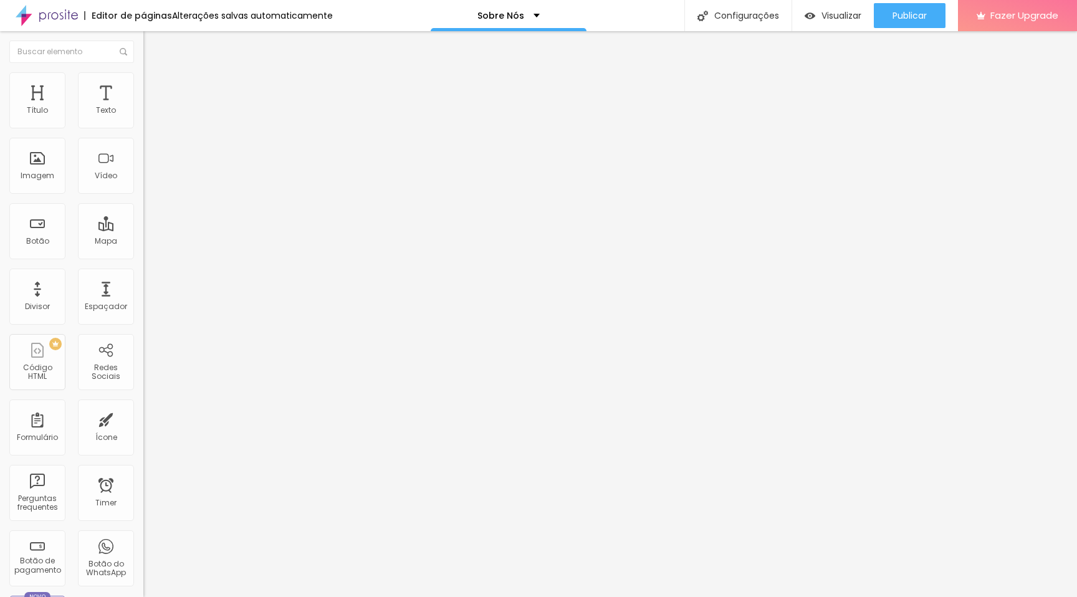
click at [143, 82] on ul "Conteúdo Estilo Avançado" at bounding box center [214, 78] width 143 height 37
click at [143, 79] on img at bounding box center [148, 77] width 11 height 11
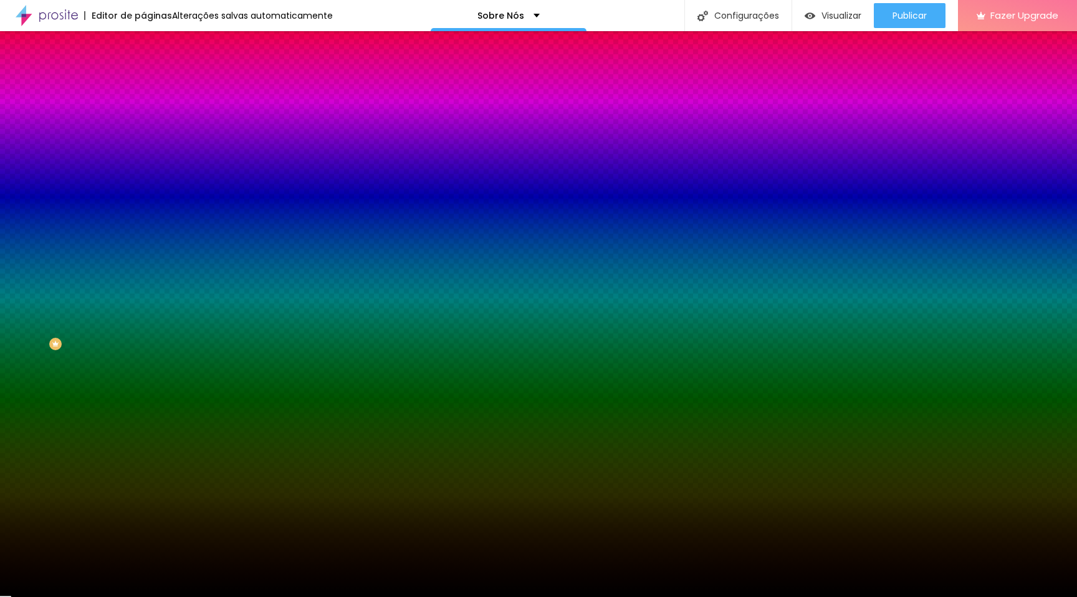
click at [143, 170] on div at bounding box center [214, 170] width 143 height 0
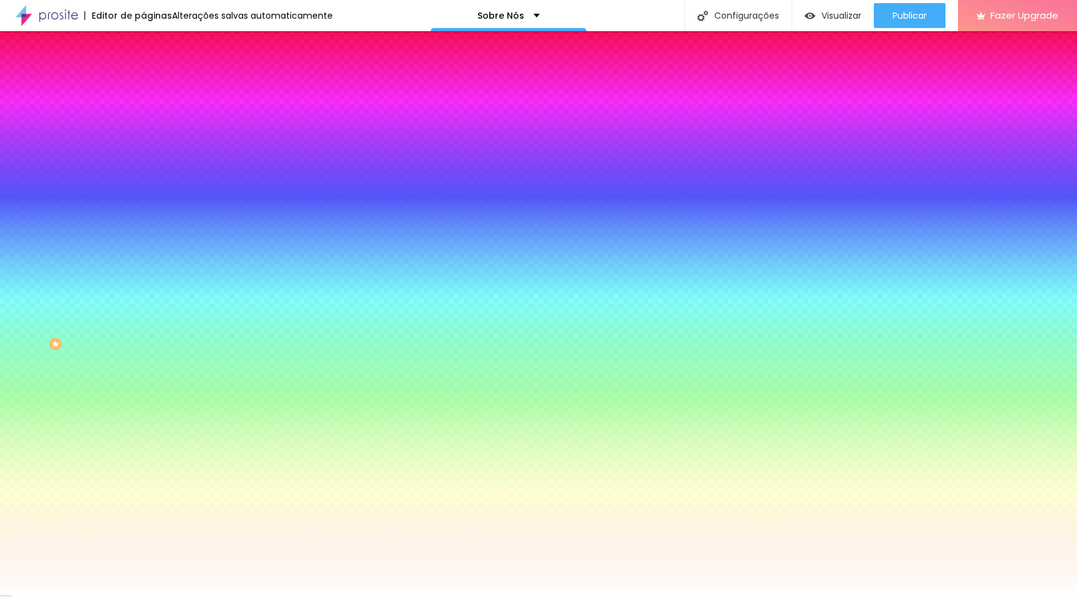
type input "#FFFFFF"
drag, startPoint x: 54, startPoint y: 266, endPoint x: 4, endPoint y: 217, distance: 70.1
click at [143, 217] on div "Imagem de fundo Adicionar imagem Efeito da Imagem Nenhum Nenhum Parallax Cor de…" at bounding box center [214, 177] width 143 height 161
click at [143, 465] on div "Editar Seção Conteúdo Estilo Avançado Imagem de fundo Adicionar imagem Efeito d…" at bounding box center [214, 314] width 143 height 566
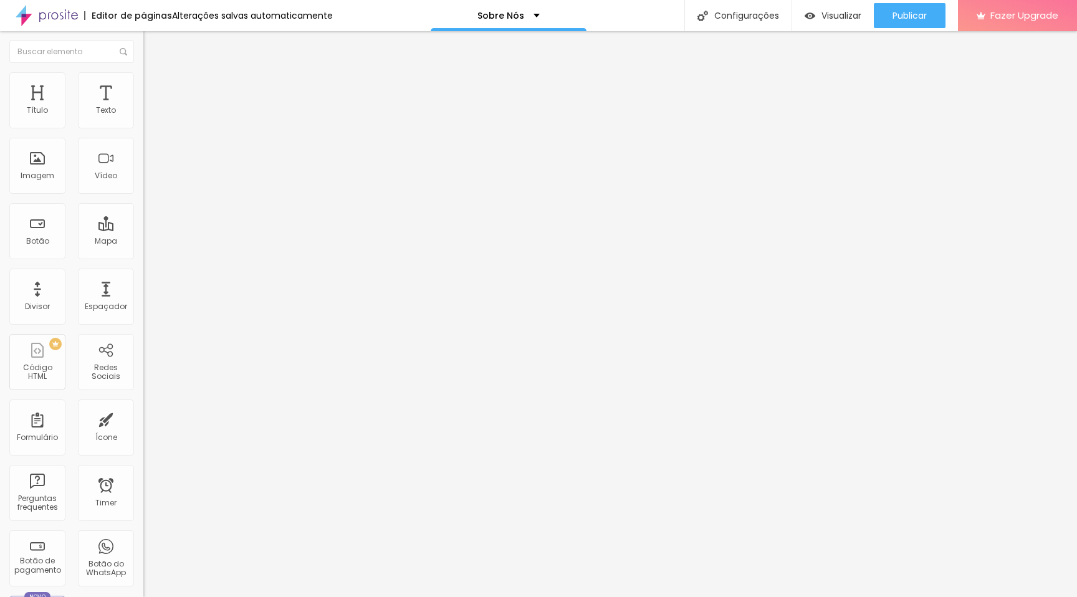
click at [143, 119] on img at bounding box center [214, 178] width 143 height 143
click at [150, 272] on div "Facebook" at bounding box center [215, 341] width 130 height 138
click at [143, 424] on input "https://" at bounding box center [218, 430] width 150 height 12
paste input "https://www.facebook.com/aurora.studios.pt"
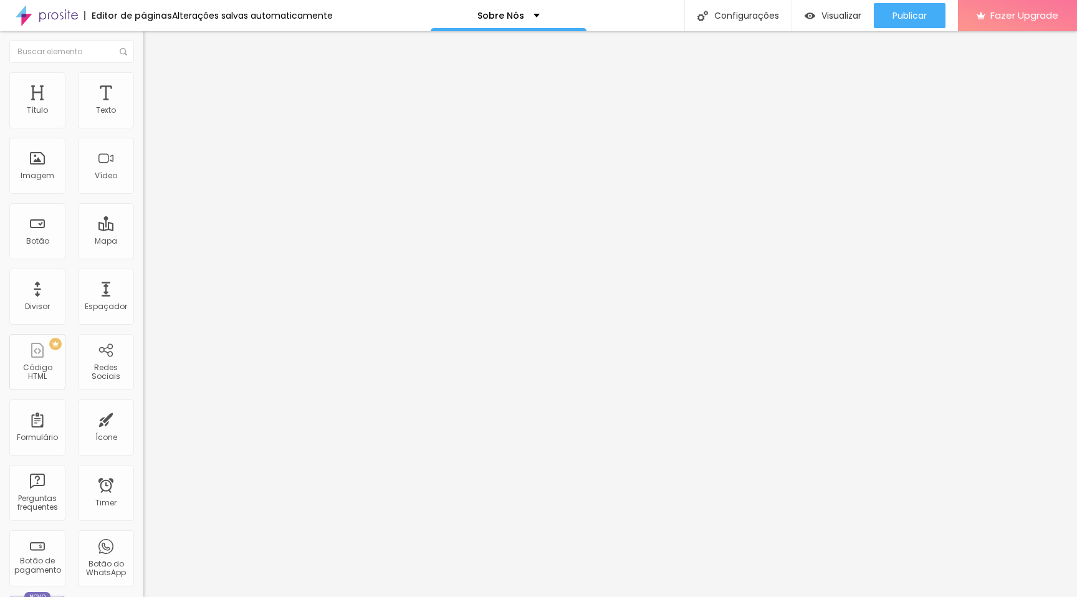
type input "https://https://www.facebook.com/aurora.studios.pt"
click at [143, 267] on div "Facebook" at bounding box center [214, 342] width 143 height 150
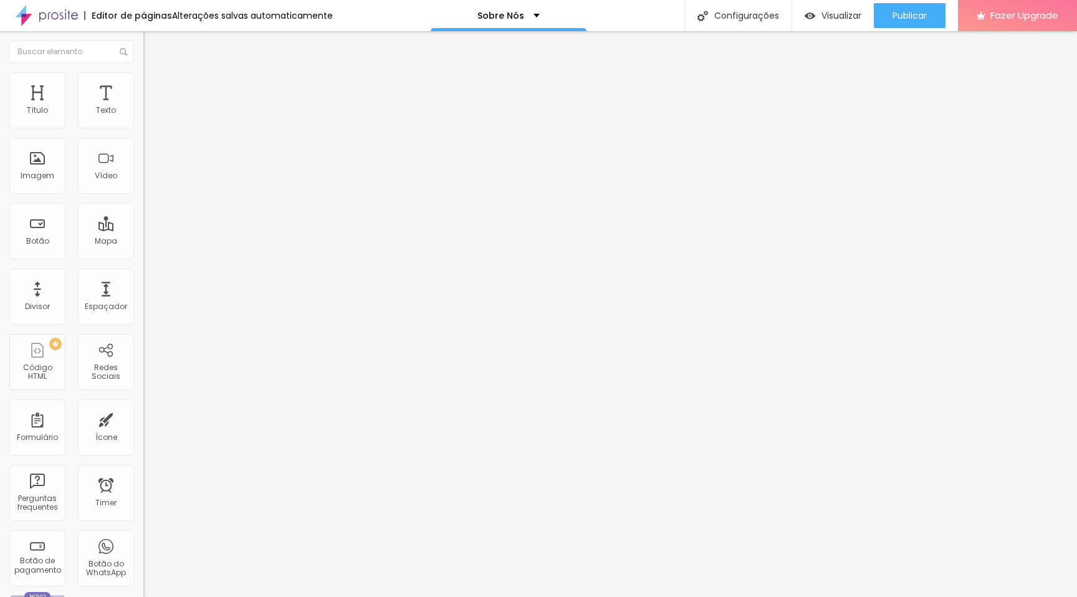
paste input "https://www.instagram.com/aurora.studios.pt/"
type input "https://https://www.instagram.com/aurora.studios.pt/"
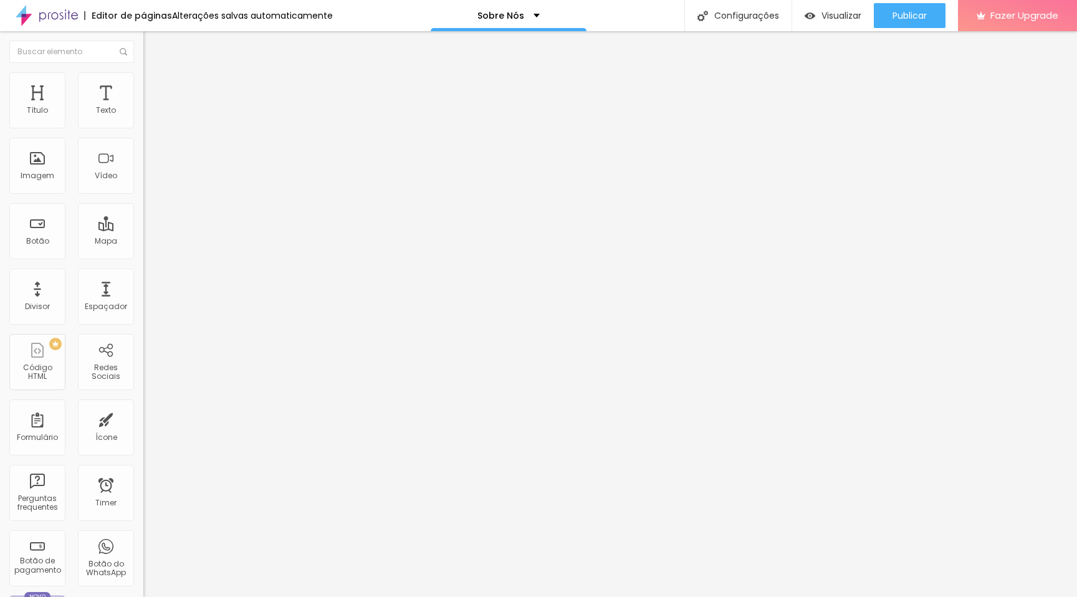
click at [143, 337] on div "Editar Redes Sociais Conteúdo Estilo Avançado Facebook Rede social Facebook End…" at bounding box center [214, 314] width 143 height 566
click at [143, 82] on li "Estilo" at bounding box center [214, 78] width 143 height 12
click at [155, 88] on span "Avançado" at bounding box center [175, 93] width 41 height 11
click at [143, 559] on img at bounding box center [147, 563] width 9 height 9
click at [143, 597] on link "Tutorial" at bounding box center [157, 602] width 29 height 11
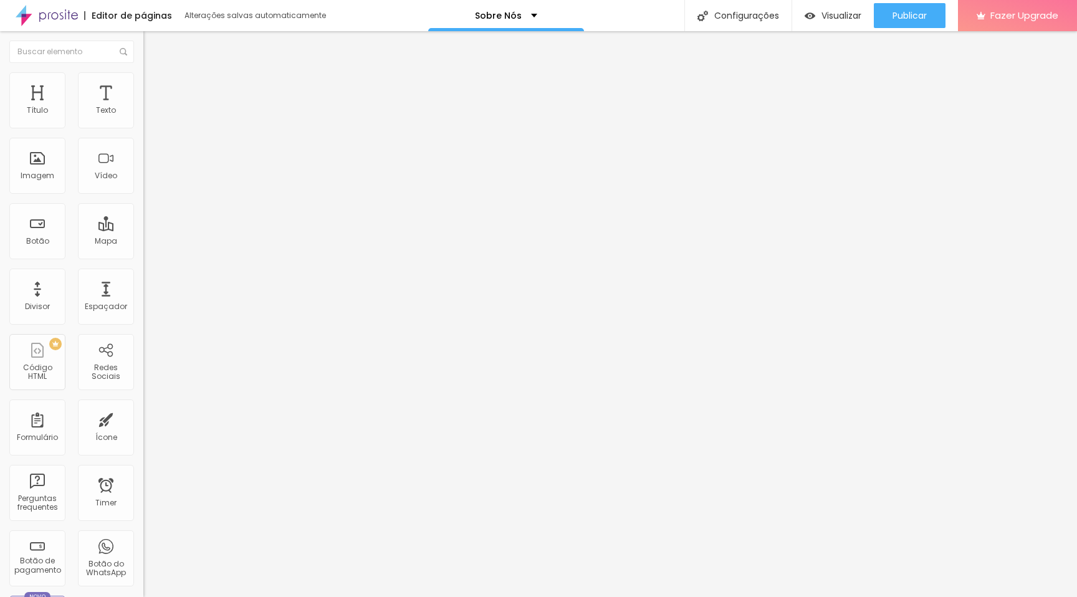
click at [143, 38] on button "Editar Texto" at bounding box center [214, 45] width 143 height 29
click at [143, 51] on button "Editar Texto" at bounding box center [214, 45] width 143 height 29
click at [153, 44] on img "button" at bounding box center [158, 46] width 10 height 10
click at [60, 59] on input "text" at bounding box center [71, 52] width 125 height 22
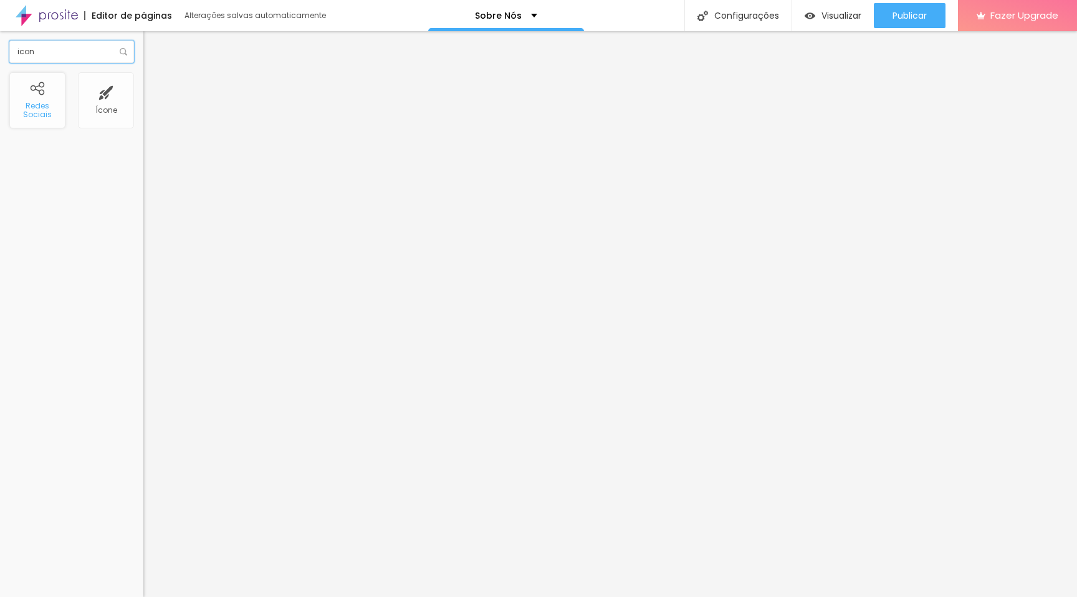
type input "icon"
click at [31, 100] on div "Redes Sociais" at bounding box center [37, 100] width 56 height 56
click at [41, 107] on div "Redes Sociais" at bounding box center [36, 111] width 49 height 18
click at [105, 100] on div "Ícone" at bounding box center [106, 100] width 56 height 56
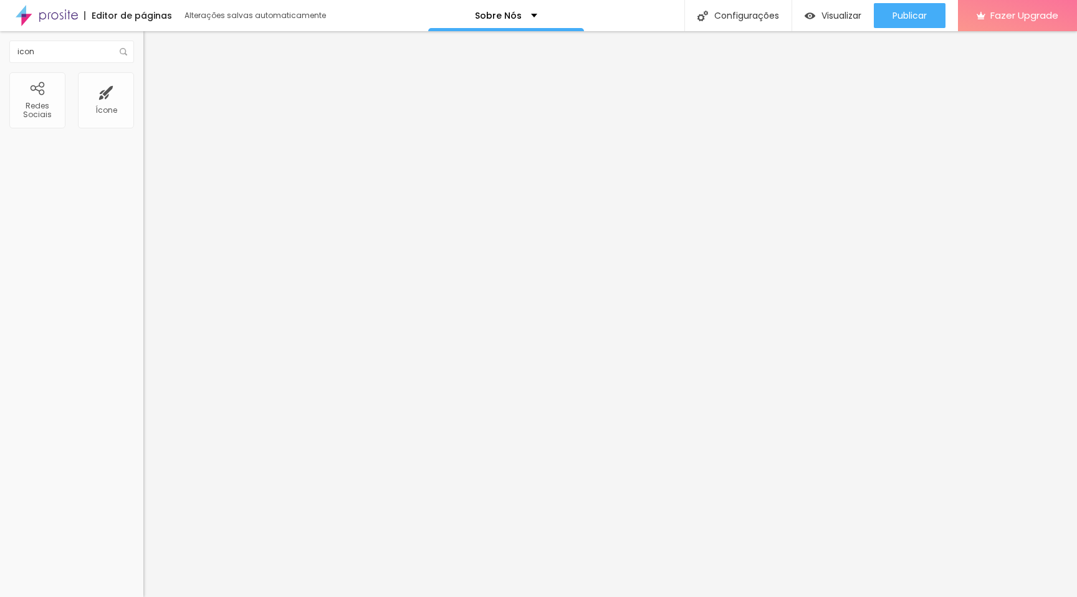
type input "https://https://www.instagram.com/aurora.studios.pt/"
click at [143, 252] on div "Facebook" at bounding box center [214, 255] width 143 height 7
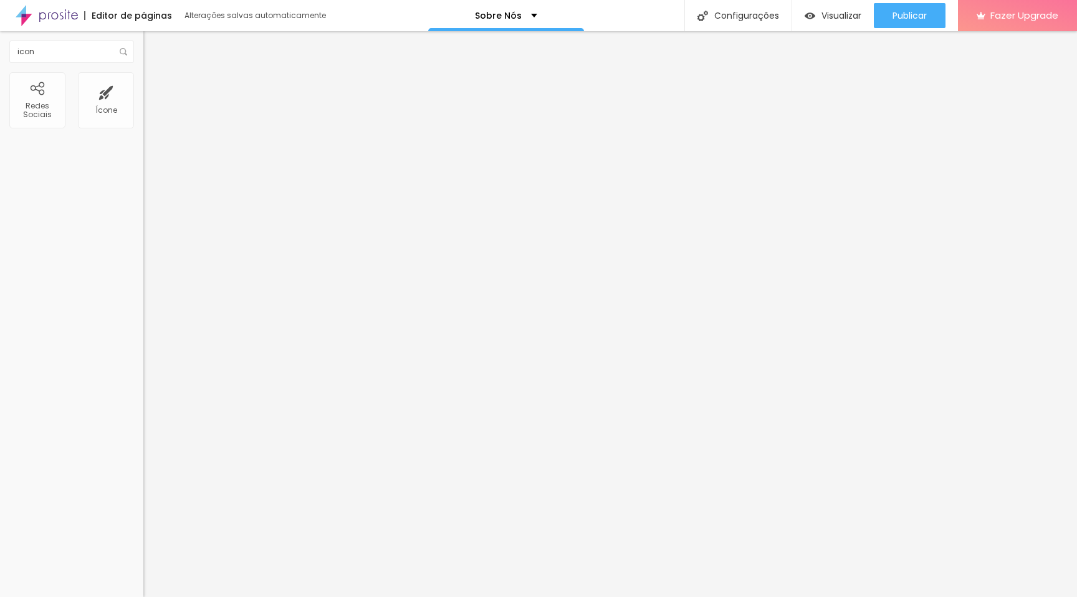
click at [143, 424] on input "https://" at bounding box center [218, 430] width 150 height 12
type input "https://https://www.facebook.com/aurora.studios.pt"
click at [919, 18] on span "Publicar" at bounding box center [910, 16] width 34 height 10
click at [143, 125] on div "Facebook Rede social Facebook Endereço URL https://https://www.facebook.com/aur…" at bounding box center [214, 475] width 143 height 757
click at [143, 122] on div "Facebook Rede social Facebook Endereço URL https://https://www.facebook.com/aur…" at bounding box center [214, 475] width 143 height 757
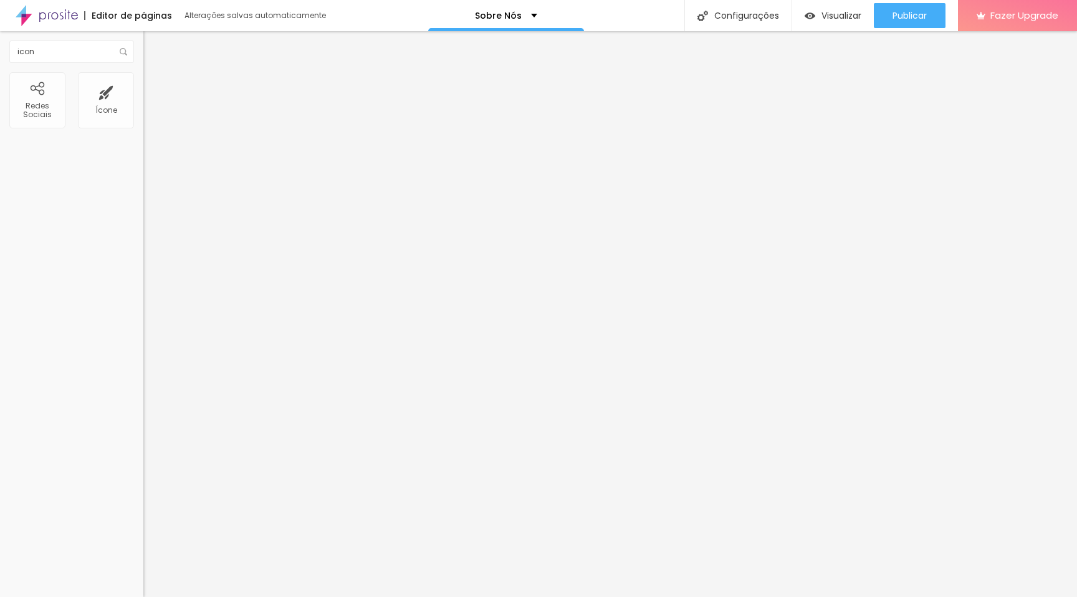
click at [143, 122] on img at bounding box center [214, 178] width 143 height 143
click at [143, 476] on div "Instagram" at bounding box center [214, 562] width 143 height 172
click at [849, 24] on div "Visualizar" at bounding box center [833, 15] width 57 height 25
drag, startPoint x: 49, startPoint y: 228, endPoint x: 0, endPoint y: 227, distance: 48.6
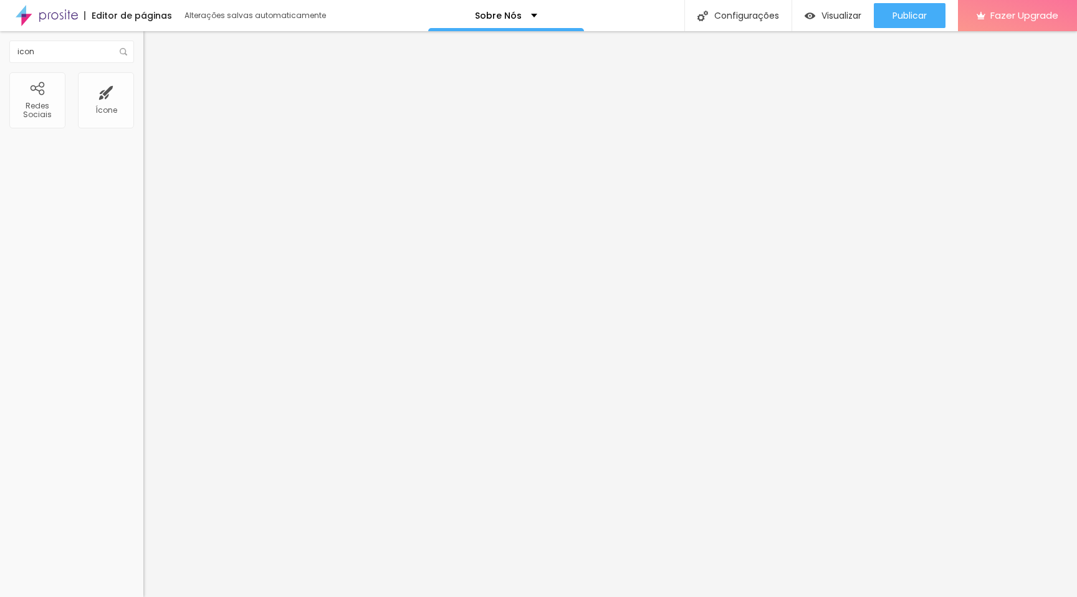
click at [143, 227] on div "Facebook Rede social Facebook Endereço URL https://https://www.facebook.com/aur…" at bounding box center [214, 495] width 143 height 796
drag, startPoint x: 29, startPoint y: 224, endPoint x: 17, endPoint y: 225, distance: 11.2
type input "https://www.instagram.com/aurora.studios.pt/"
click at [143, 352] on div "Editar Redes Sociais Conteúdo Estilo Avançado Facebook Rede social Facebook End…" at bounding box center [214, 314] width 143 height 566
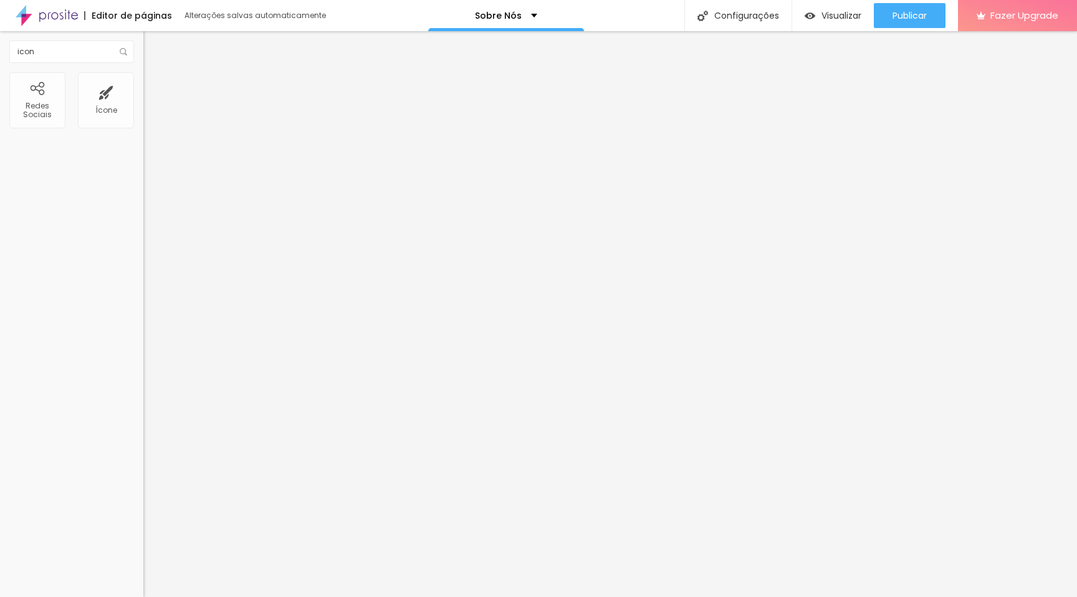
click at [143, 252] on div "Facebook" at bounding box center [214, 255] width 143 height 7
drag, startPoint x: 48, startPoint y: 200, endPoint x: 0, endPoint y: 205, distance: 48.3
click at [143, 205] on div "Facebook Rede social Facebook Endereço URL https://https://www.facebook.com/aur…" at bounding box center [214, 495] width 143 height 796
click at [143, 424] on input "https://https://www.facebook.com/aurora.studios.pt" at bounding box center [218, 430] width 150 height 12
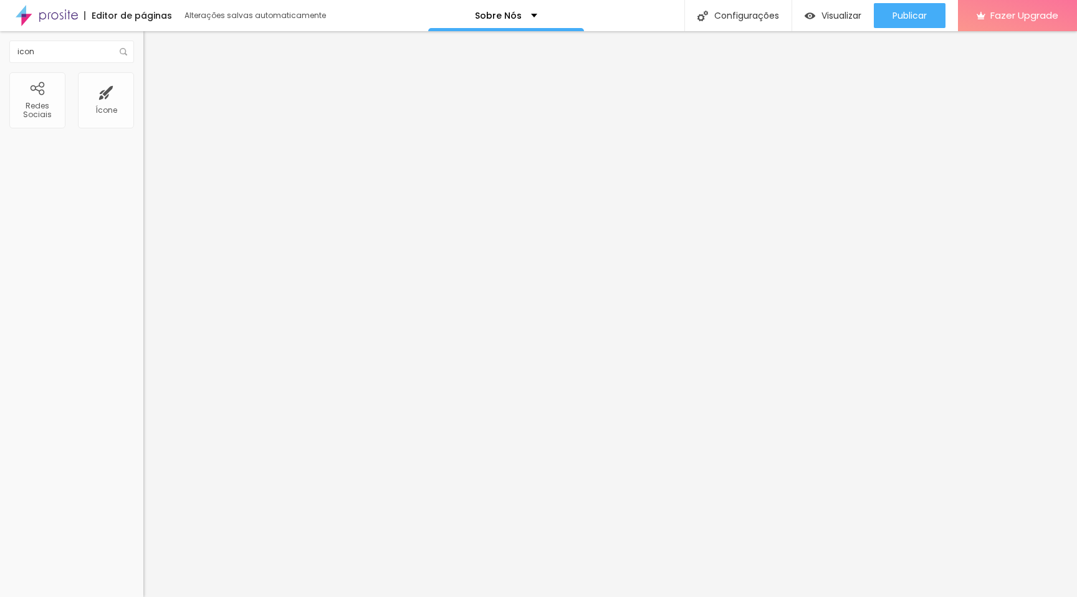
scroll to position [0, 0]
drag, startPoint x: 48, startPoint y: 197, endPoint x: 16, endPoint y: 200, distance: 31.9
click at [143, 424] on input "https://https://www.facebook.com/aurora.studios.pt" at bounding box center [218, 430] width 150 height 12
click at [143, 424] on input "/https://www.facebook.com/aurora.studios.pt" at bounding box center [218, 430] width 150 height 12
type input "https://www.facebook.com/aurora.studios.pt"
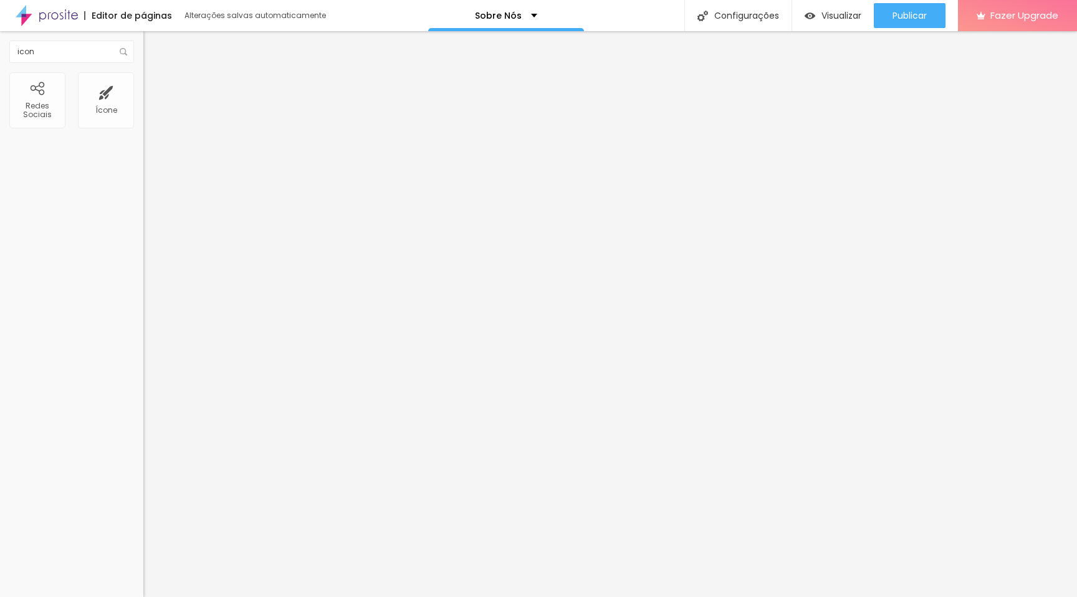
click at [143, 323] on div "Editar Redes Sociais Conteúdo Estilo Avançado Facebook Rede social Facebook End…" at bounding box center [214, 314] width 143 height 566
click at [916, 22] on div "Publicar" at bounding box center [910, 15] width 34 height 25
click at [72, 50] on input "icon" at bounding box center [71, 52] width 125 height 22
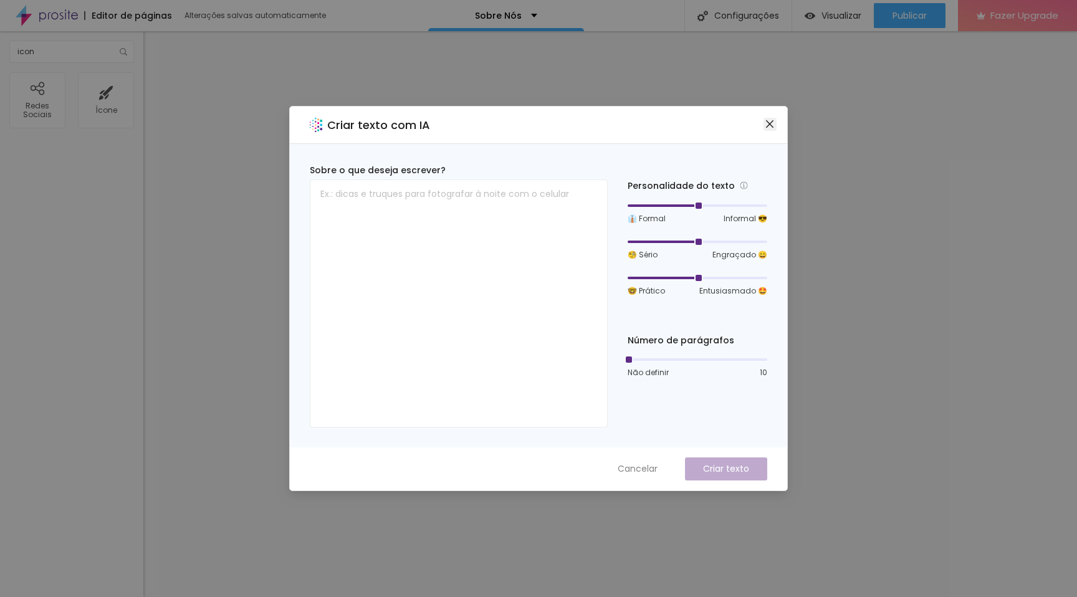
click at [767, 120] on icon "close" at bounding box center [770, 124] width 10 height 10
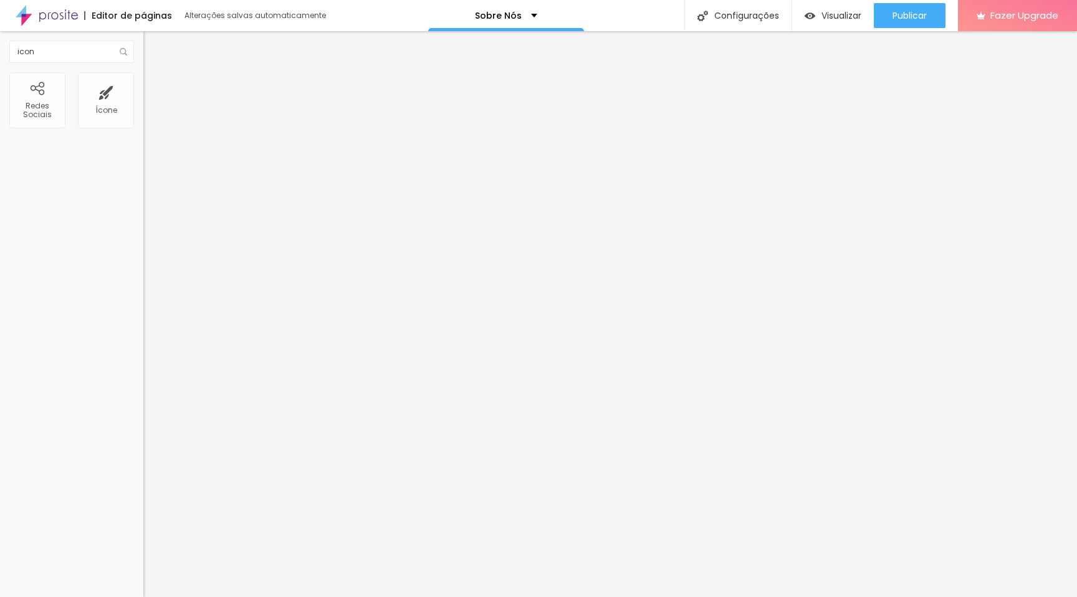
click at [143, 84] on li "Estilo" at bounding box center [214, 78] width 143 height 12
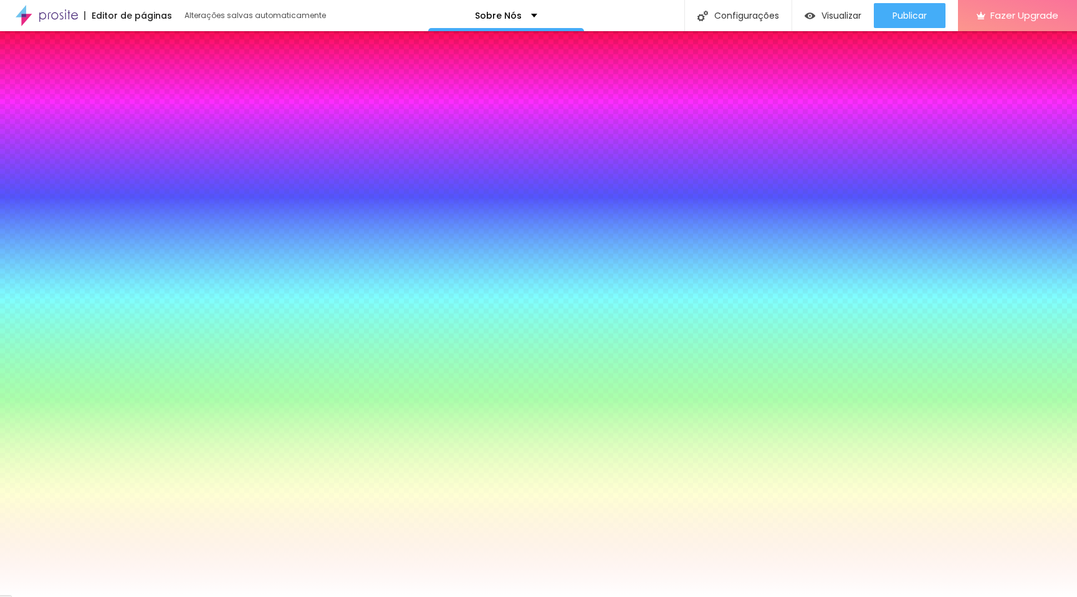
click at [143, 85] on li "Avançado" at bounding box center [214, 91] width 143 height 12
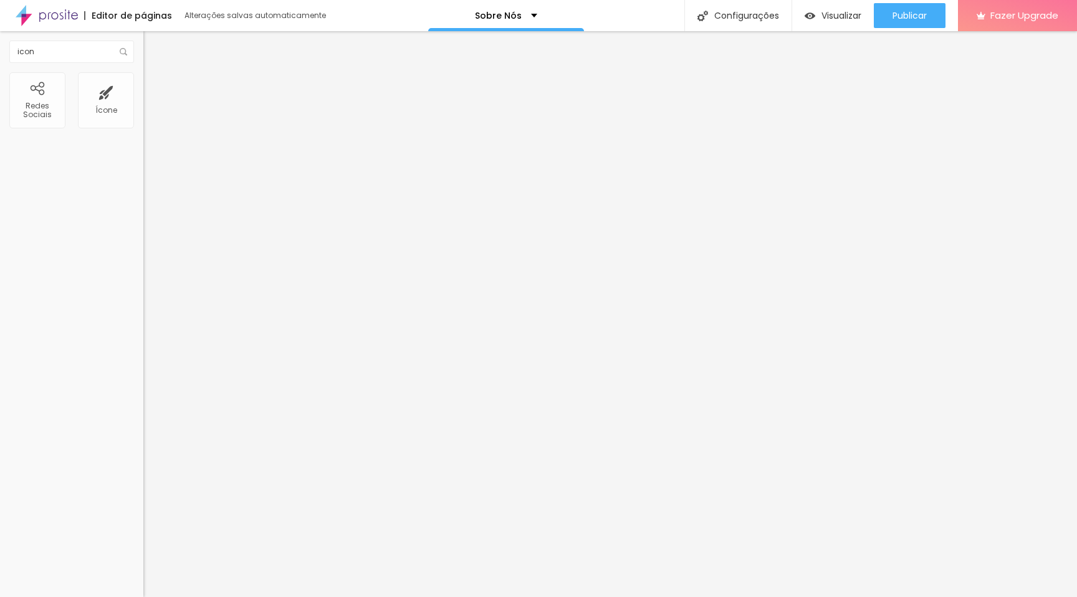
click at [143, 72] on li "Conteúdo" at bounding box center [214, 66] width 143 height 12
click at [143, 113] on img at bounding box center [147, 109] width 9 height 9
click at [143, 127] on div at bounding box center [214, 120] width 143 height 30
click at [143, 123] on img at bounding box center [147, 119] width 9 height 9
click at [143, 51] on button "Editar Coluna" at bounding box center [214, 45] width 143 height 29
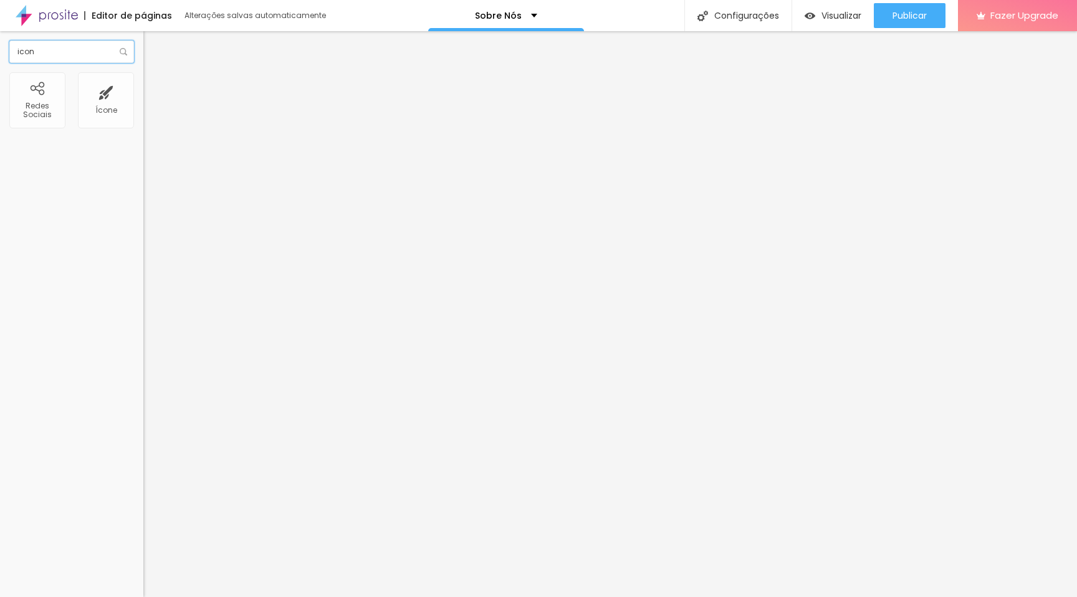
click at [55, 47] on input "icon" at bounding box center [71, 52] width 125 height 22
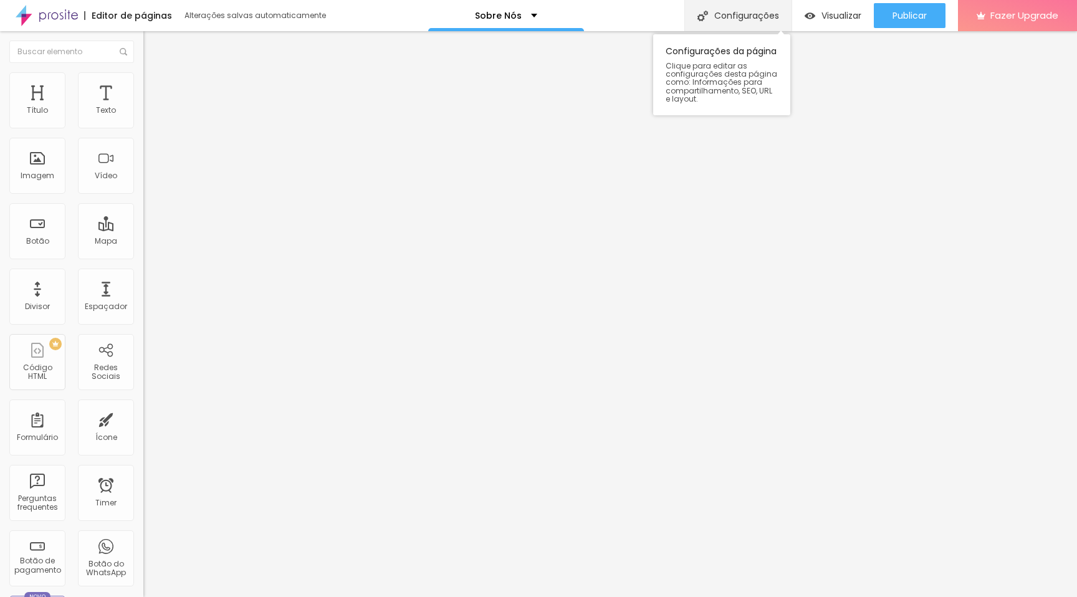
click at [749, 14] on div "Configurações" at bounding box center [738, 15] width 107 height 31
click at [91, 18] on div "Editor de páginas" at bounding box center [128, 15] width 88 height 9
click at [68, 15] on img at bounding box center [47, 15] width 62 height 31
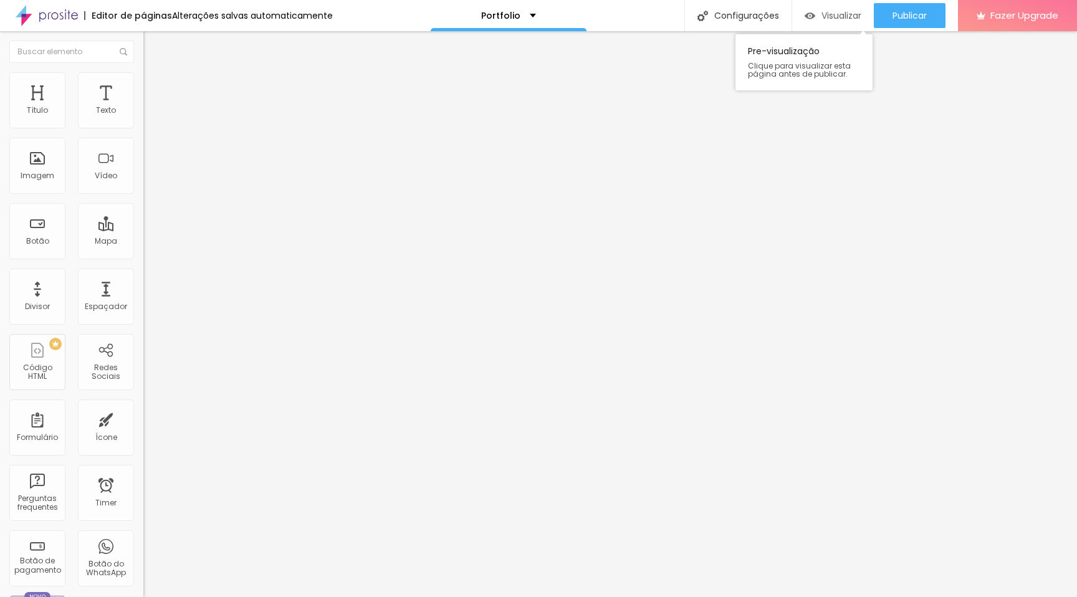
click at [823, 22] on div "Visualizar" at bounding box center [833, 15] width 57 height 25
click at [51, 171] on div "Imagem" at bounding box center [38, 175] width 34 height 9
click at [82, 57] on input "text" at bounding box center [71, 52] width 125 height 22
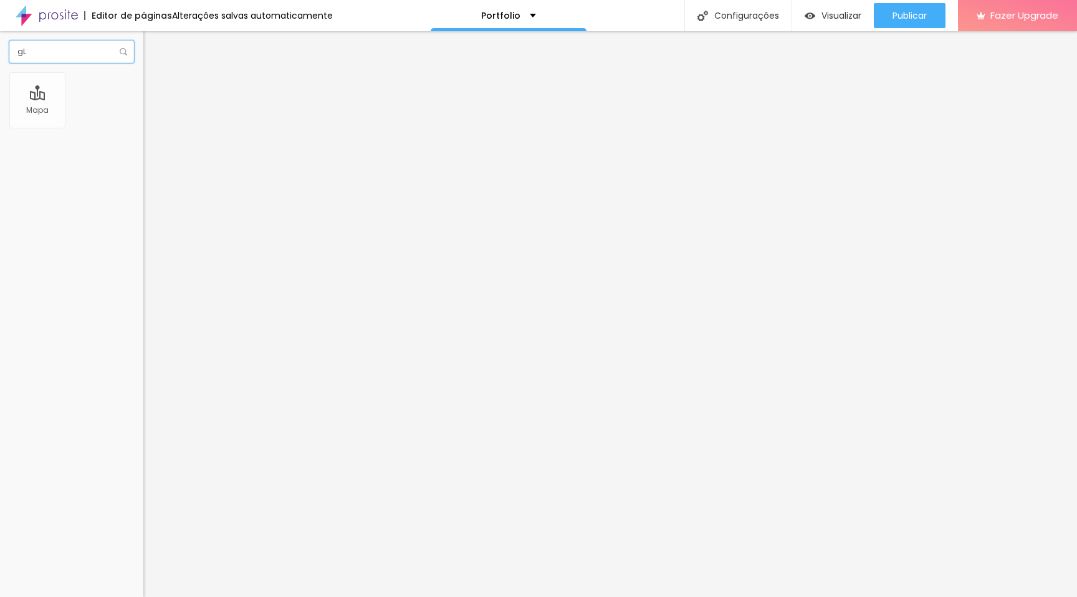
type input "g"
type input "Galeria"
click at [121, 55] on span at bounding box center [125, 52] width 10 height 22
click at [123, 50] on img at bounding box center [123, 51] width 7 height 7
click at [106, 100] on div "Nenhum elemento para essa busca" at bounding box center [71, 85] width 143 height 27
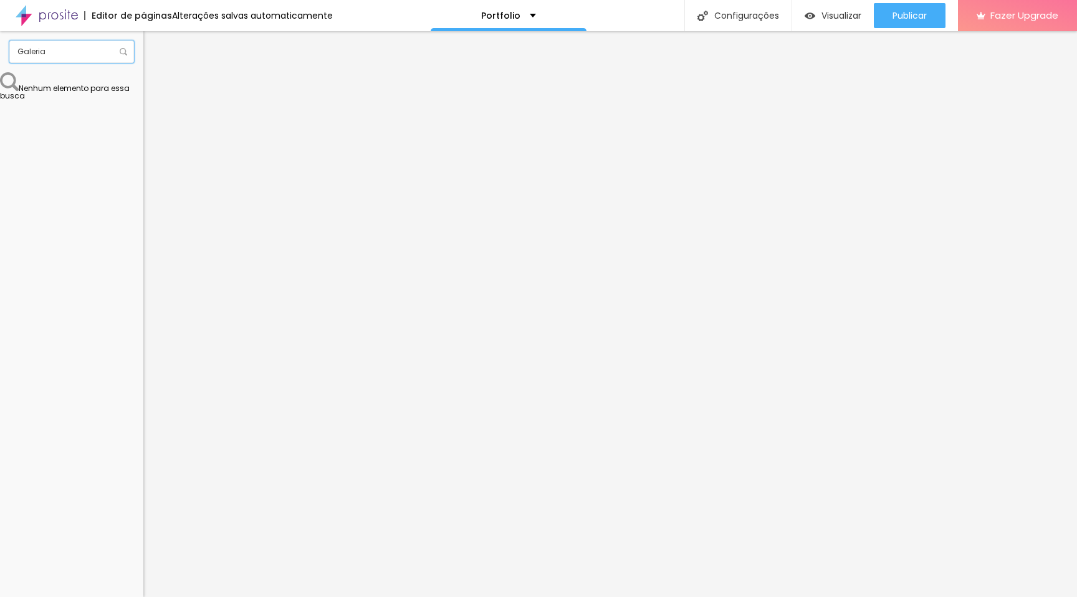
drag, startPoint x: 79, startPoint y: 47, endPoint x: 0, endPoint y: 47, distance: 79.2
click at [0, 47] on div "Galeria" at bounding box center [71, 51] width 143 height 41
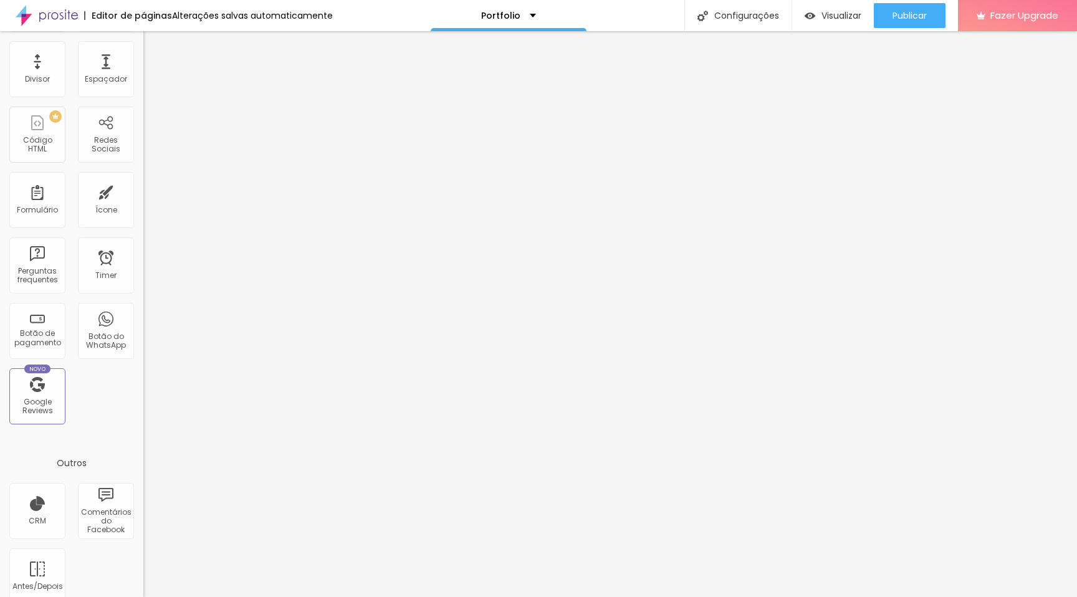
scroll to position [244, 0]
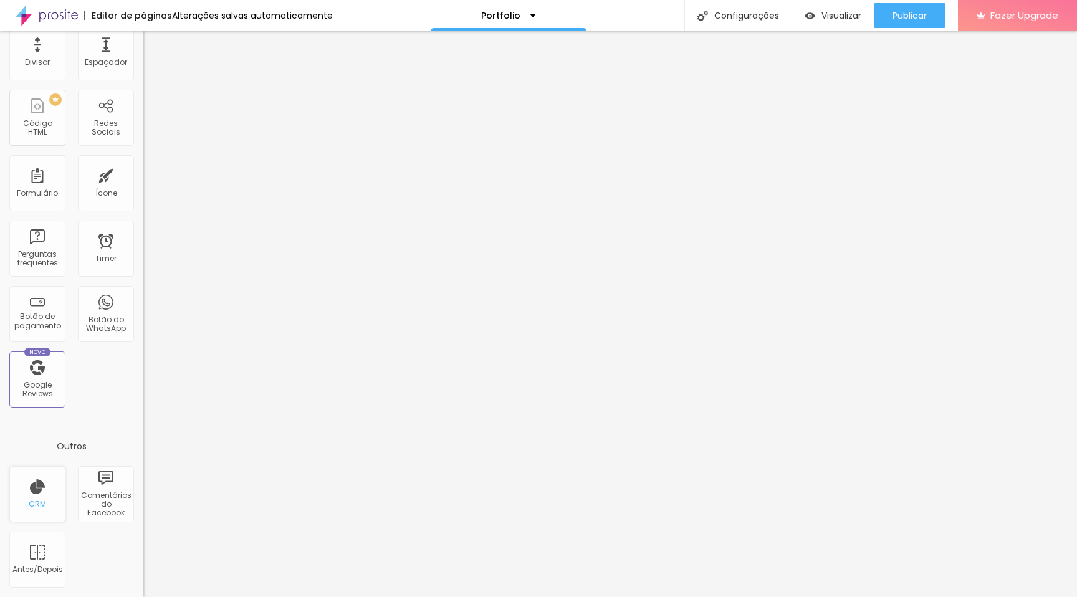
click at [47, 490] on div "CRM" at bounding box center [37, 494] width 56 height 56
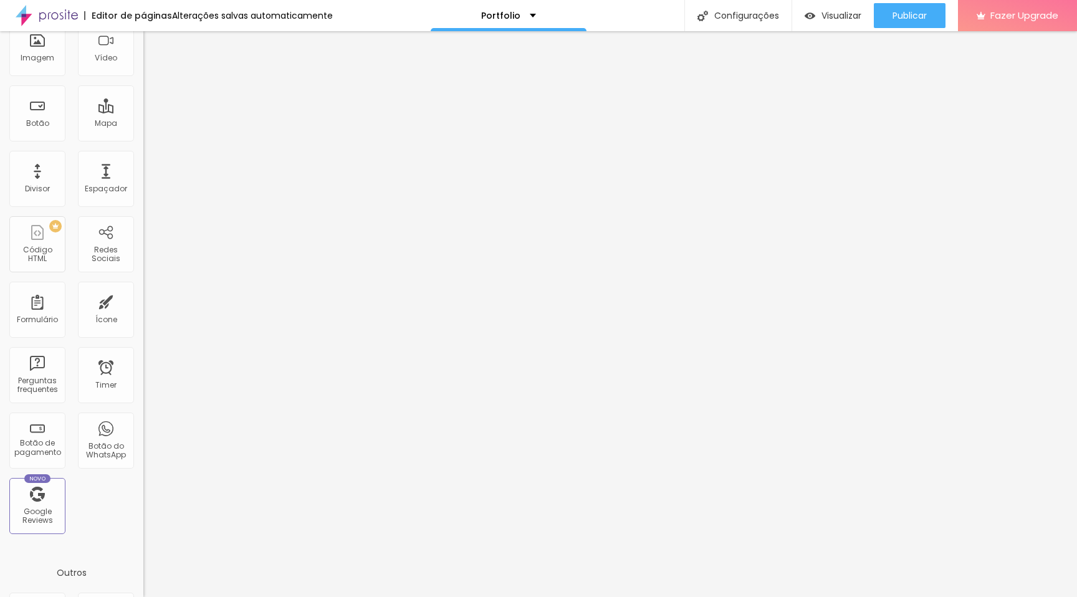
scroll to position [0, 0]
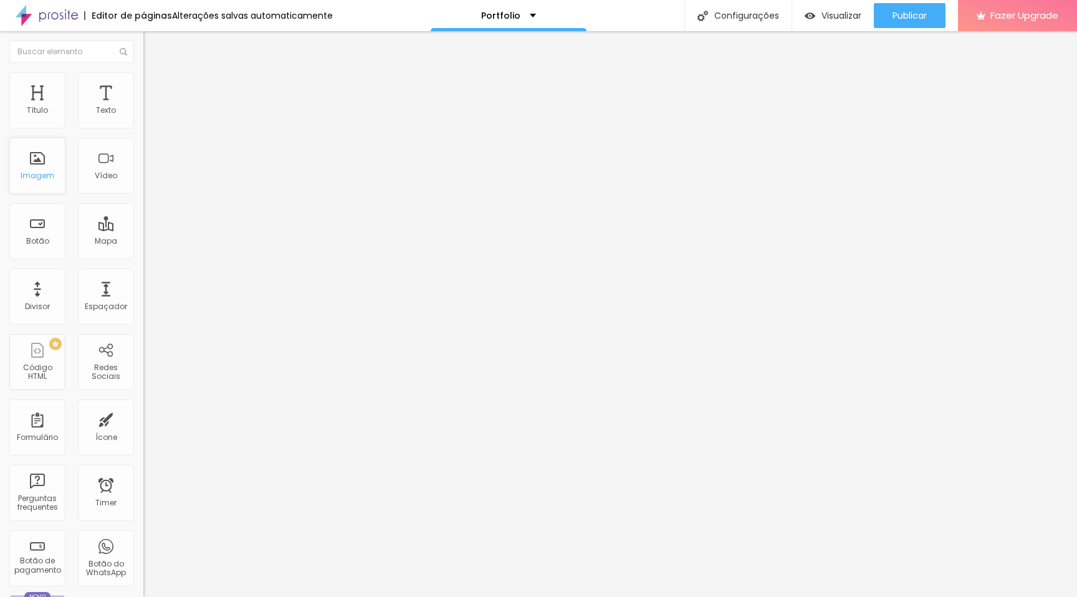
click at [33, 176] on div "Imagem" at bounding box center [38, 175] width 34 height 9
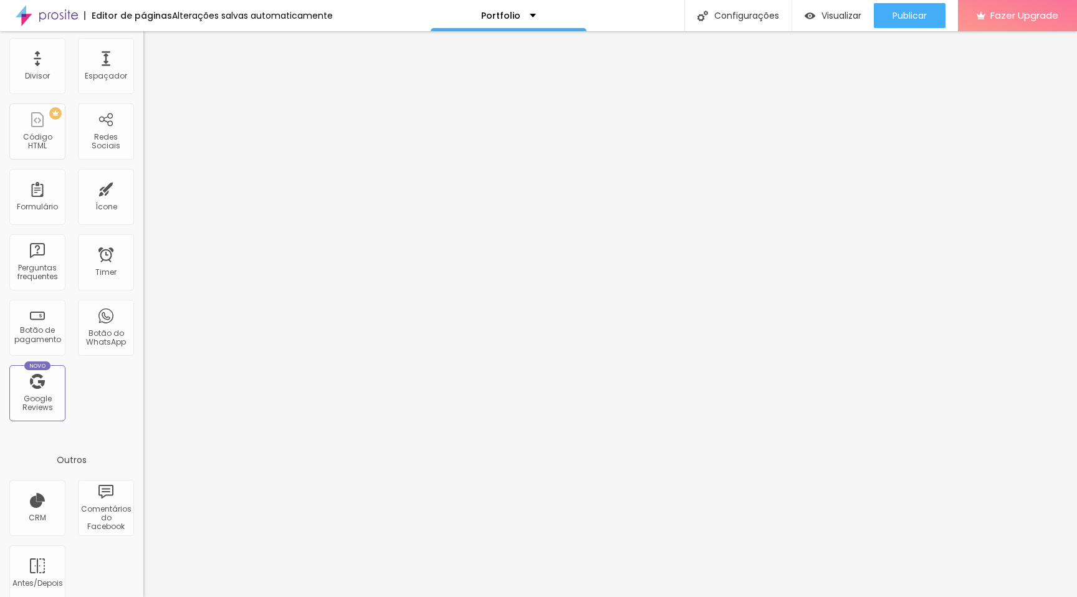
scroll to position [244, 0]
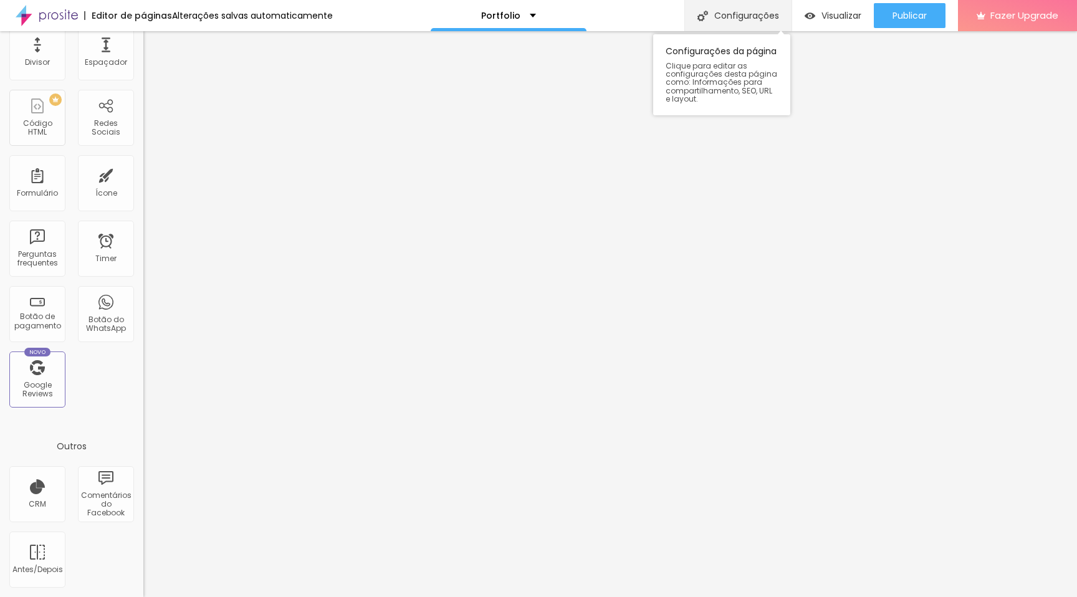
click at [738, 16] on div "Configurações" at bounding box center [738, 15] width 107 height 31
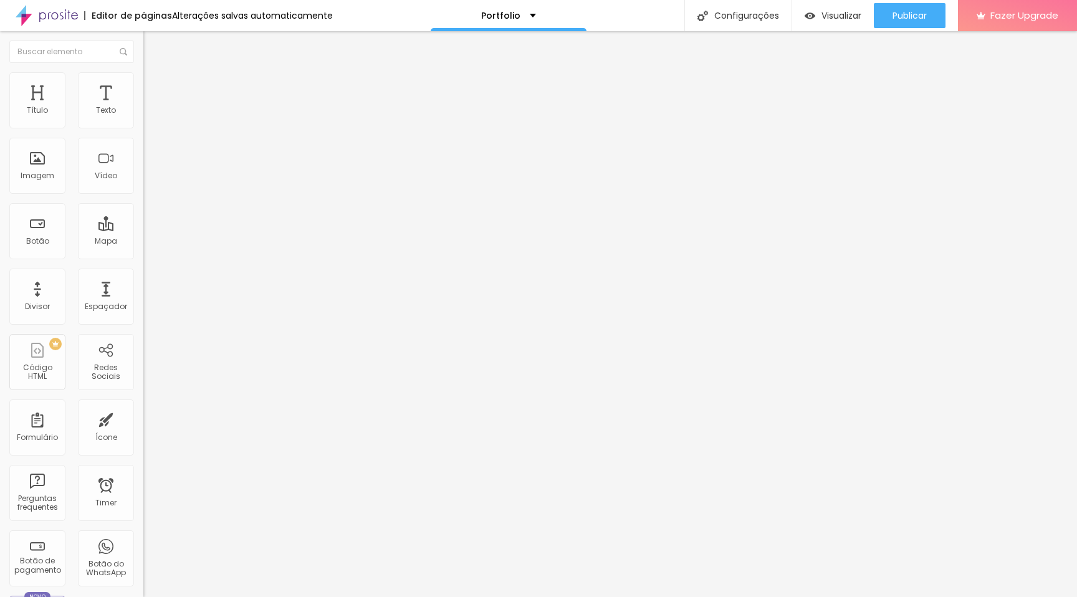
click at [155, 85] on span "Estilo" at bounding box center [164, 80] width 19 height 11
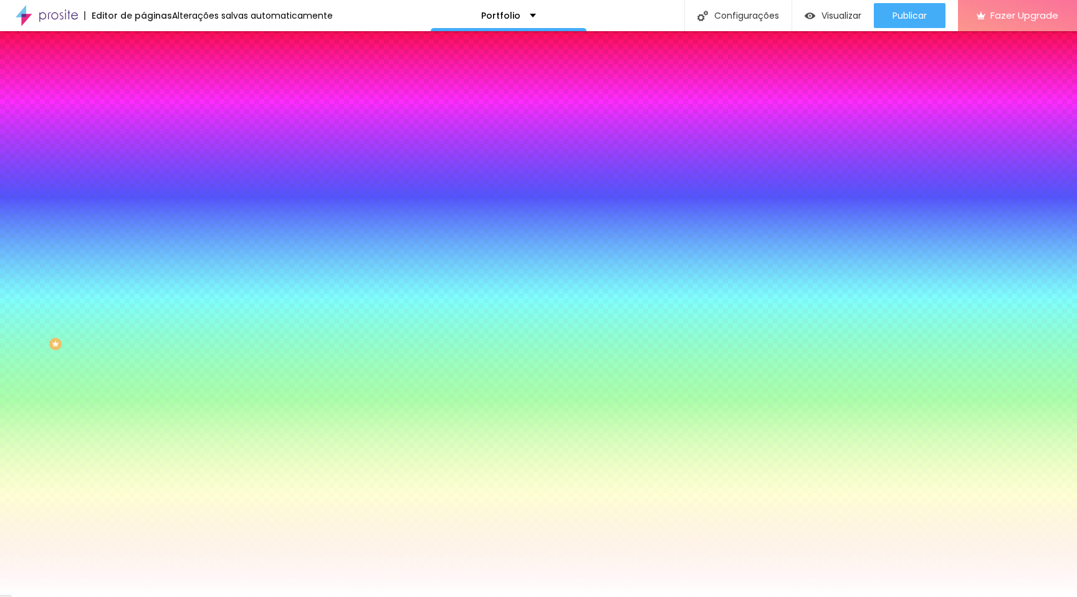
click at [143, 71] on img at bounding box center [148, 65] width 11 height 11
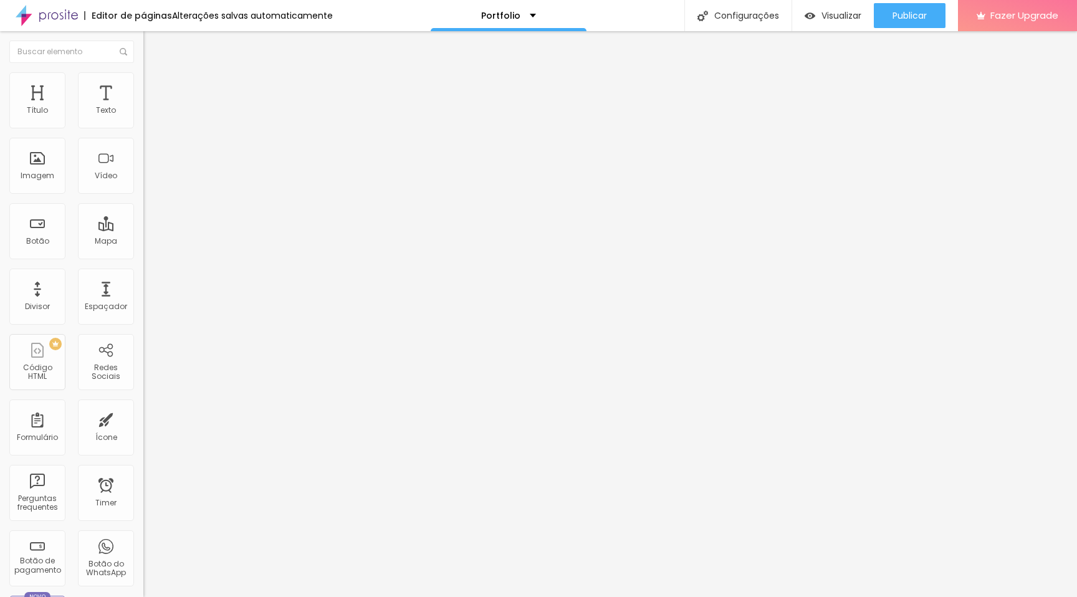
click at [143, 37] on button "Editar Coluna" at bounding box center [214, 45] width 143 height 29
click at [53, 372] on div "Código HTML" at bounding box center [36, 372] width 49 height 18
click at [31, 176] on div "Imagem" at bounding box center [38, 175] width 34 height 9
